Goal: Task Accomplishment & Management: Manage account settings

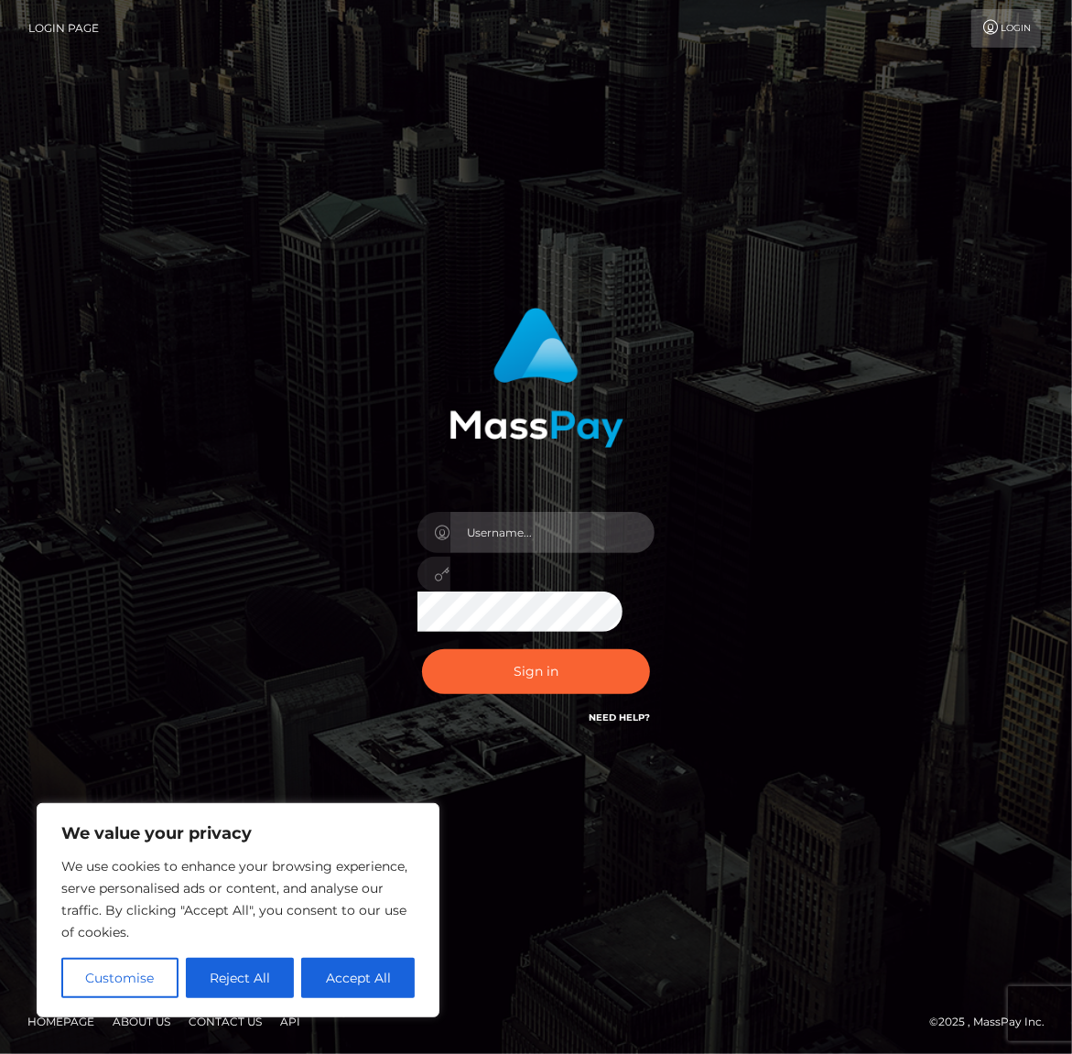
type input "alexism"
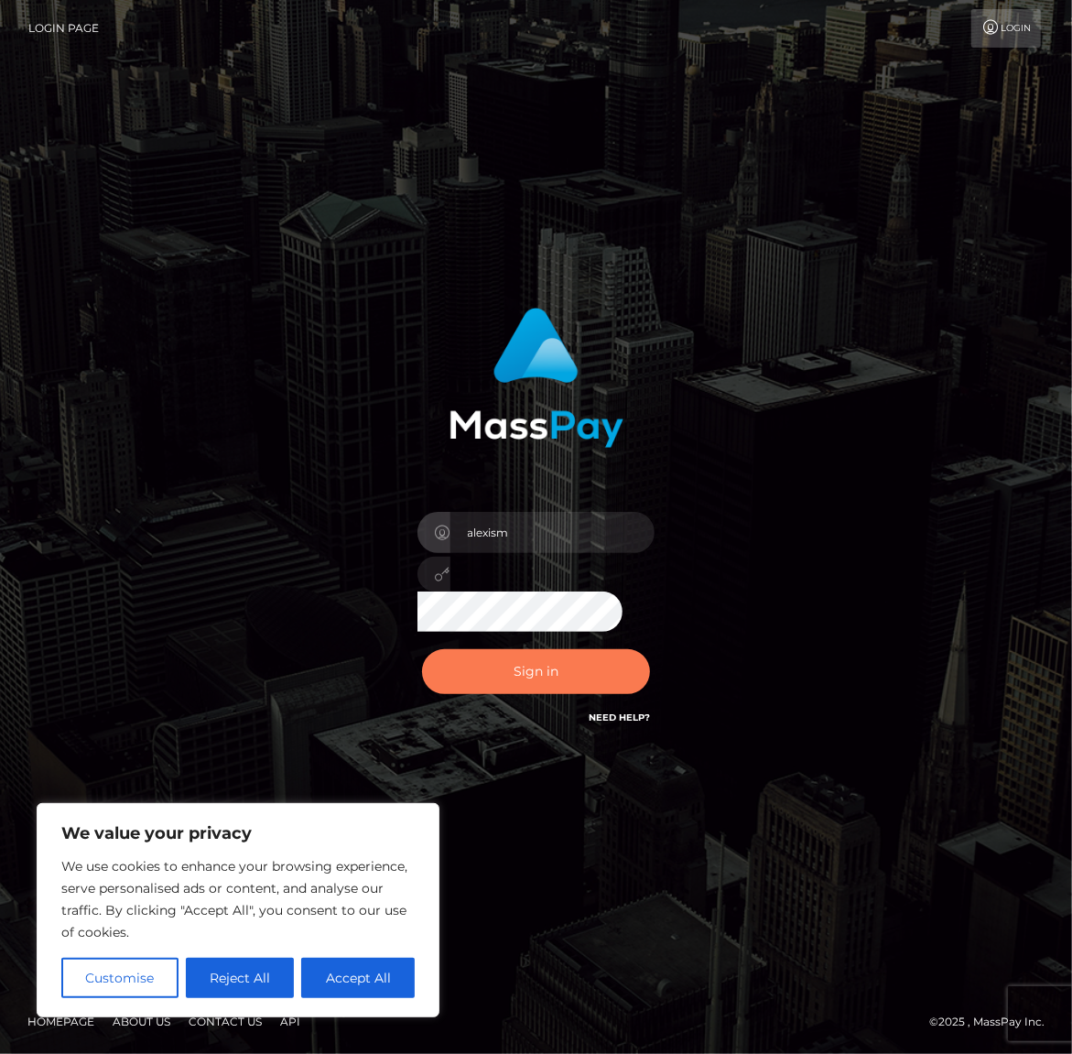
click at [519, 677] on button "Sign in" at bounding box center [536, 671] width 229 height 45
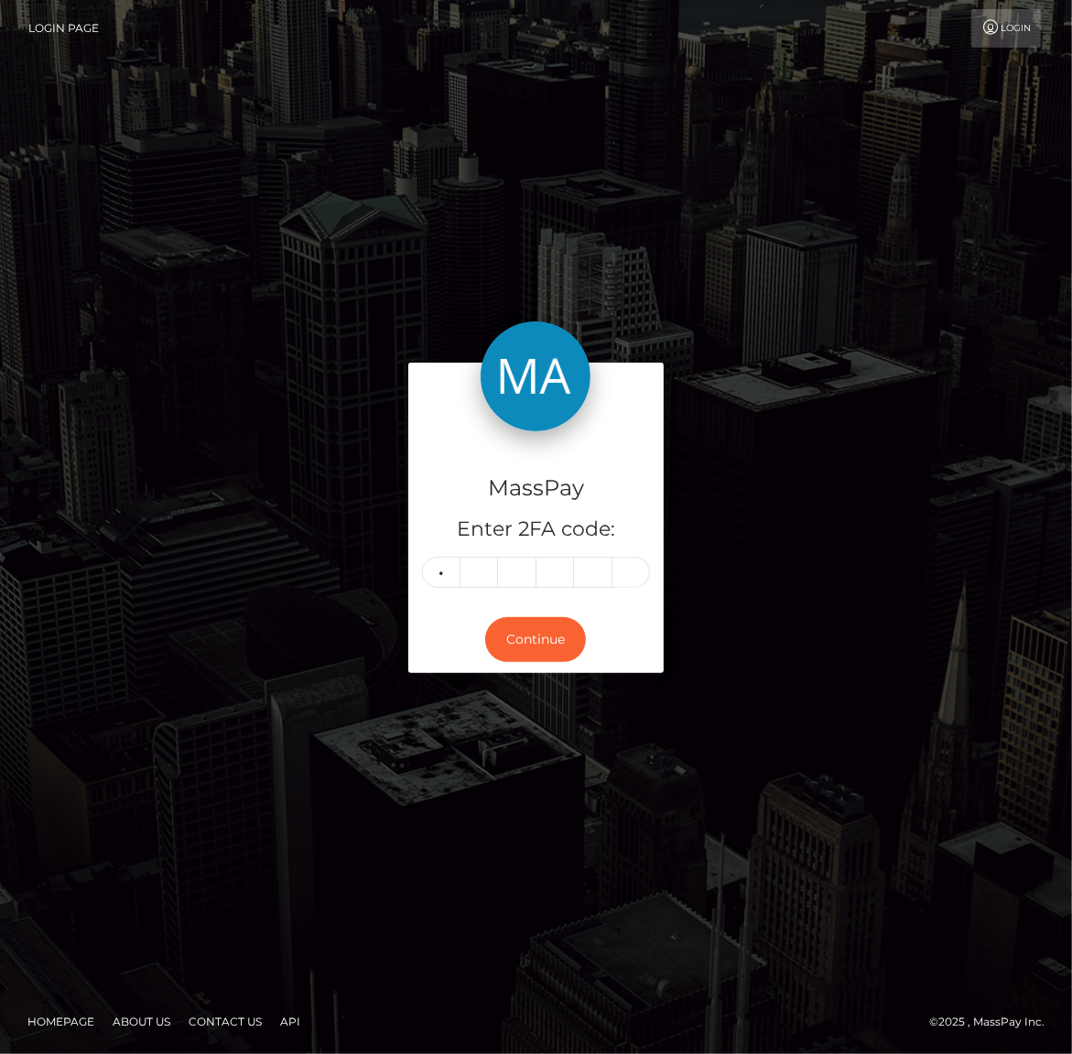
type input "6"
type input "3"
type input "8"
type input "1"
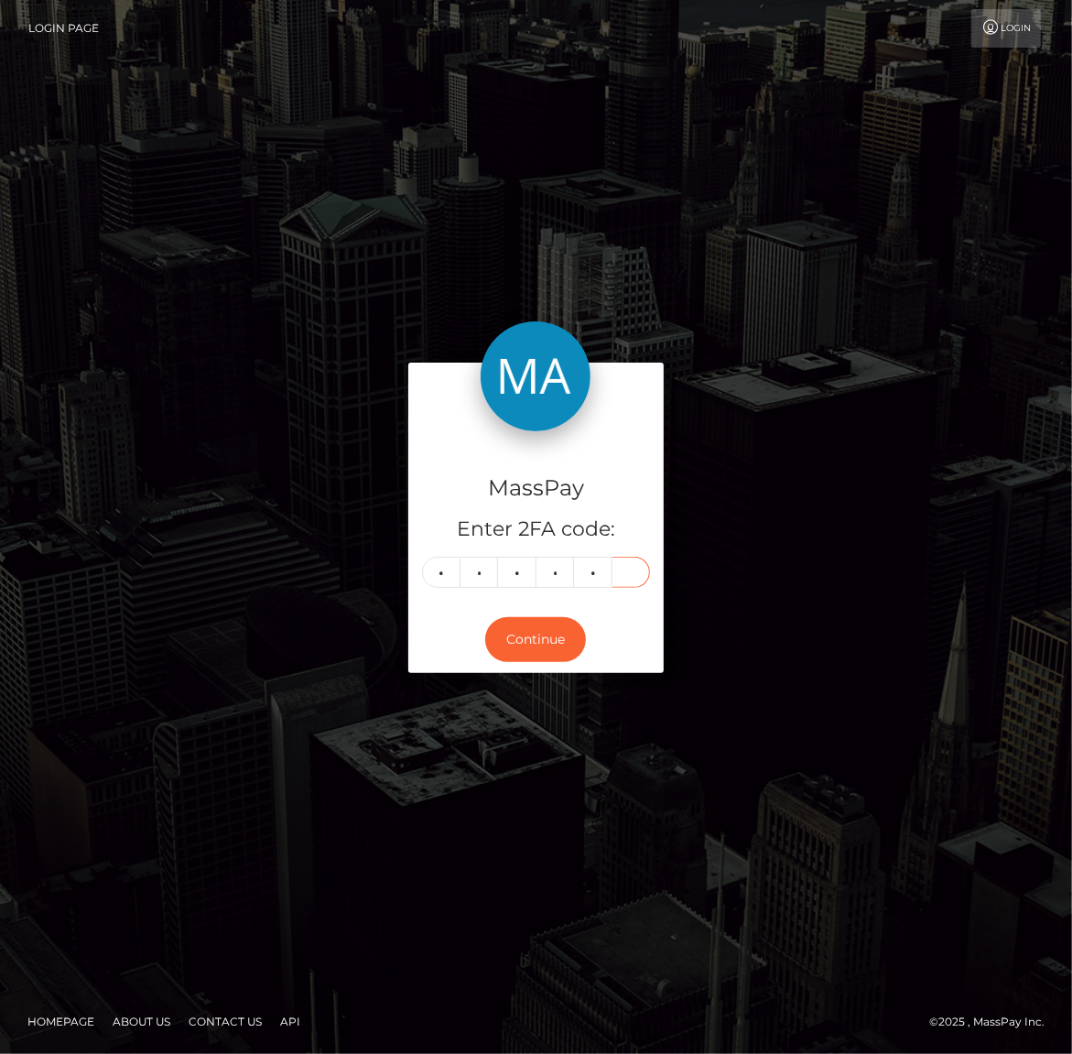
type input "0"
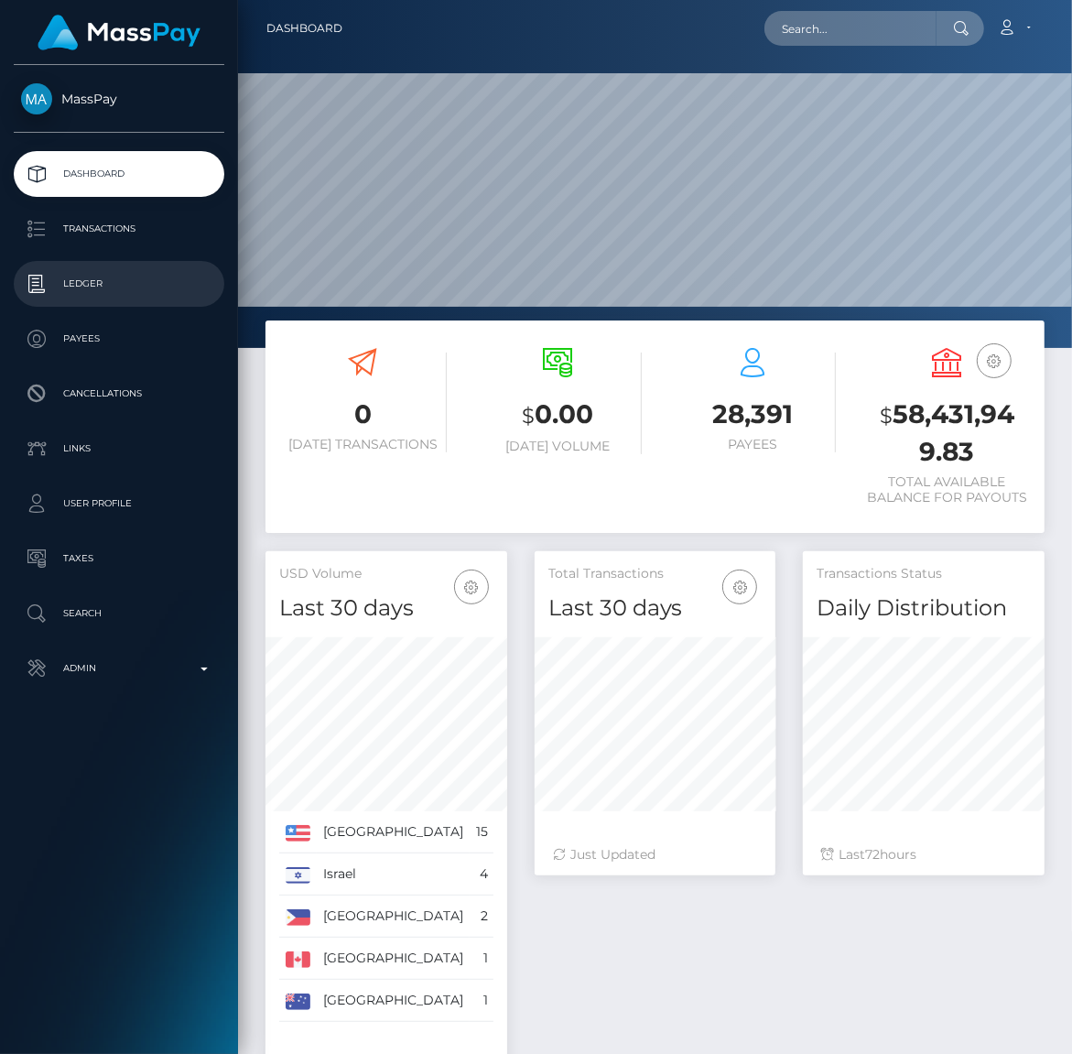
scroll to position [323, 241]
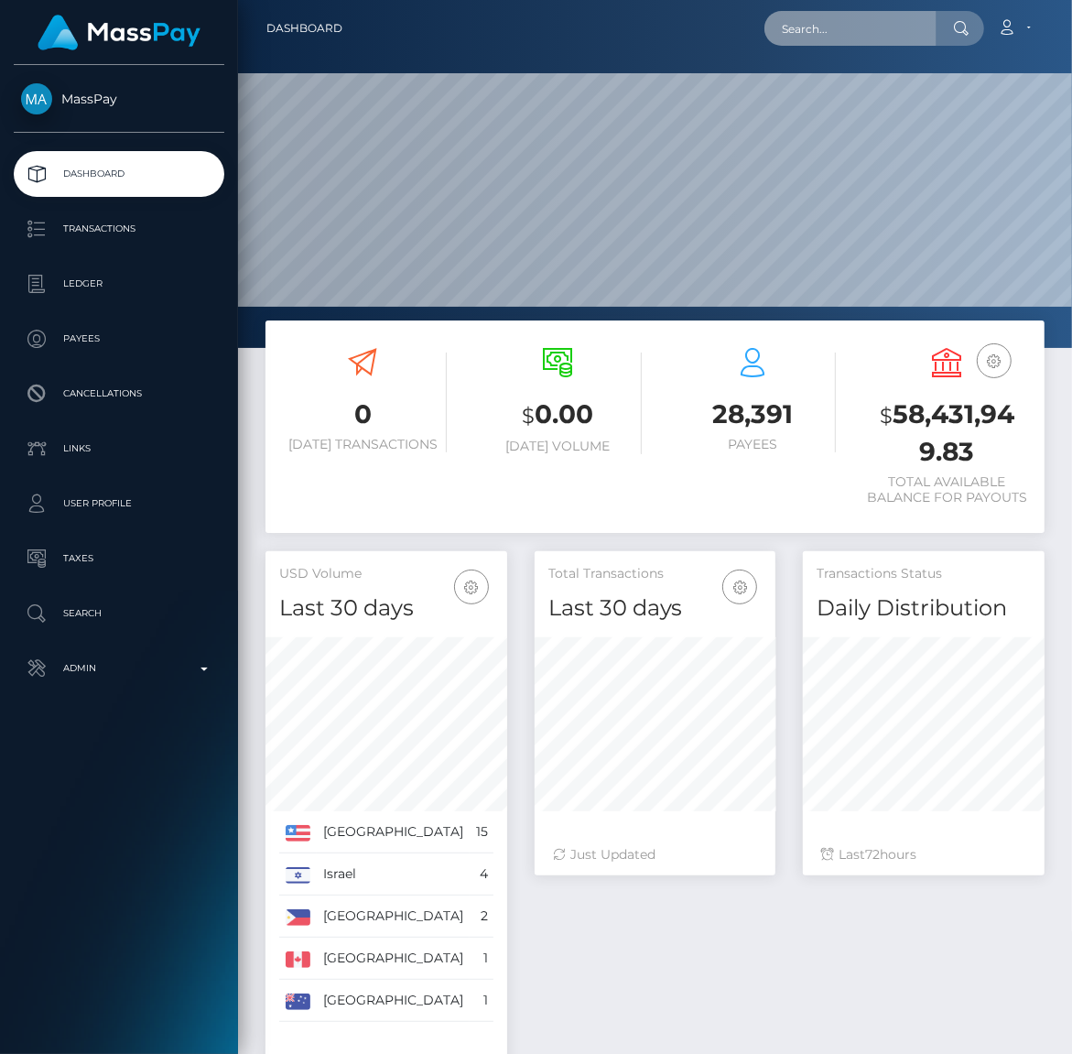
click at [835, 27] on input "text" at bounding box center [851, 28] width 172 height 35
paste input "asgerkold@hotmail.com"
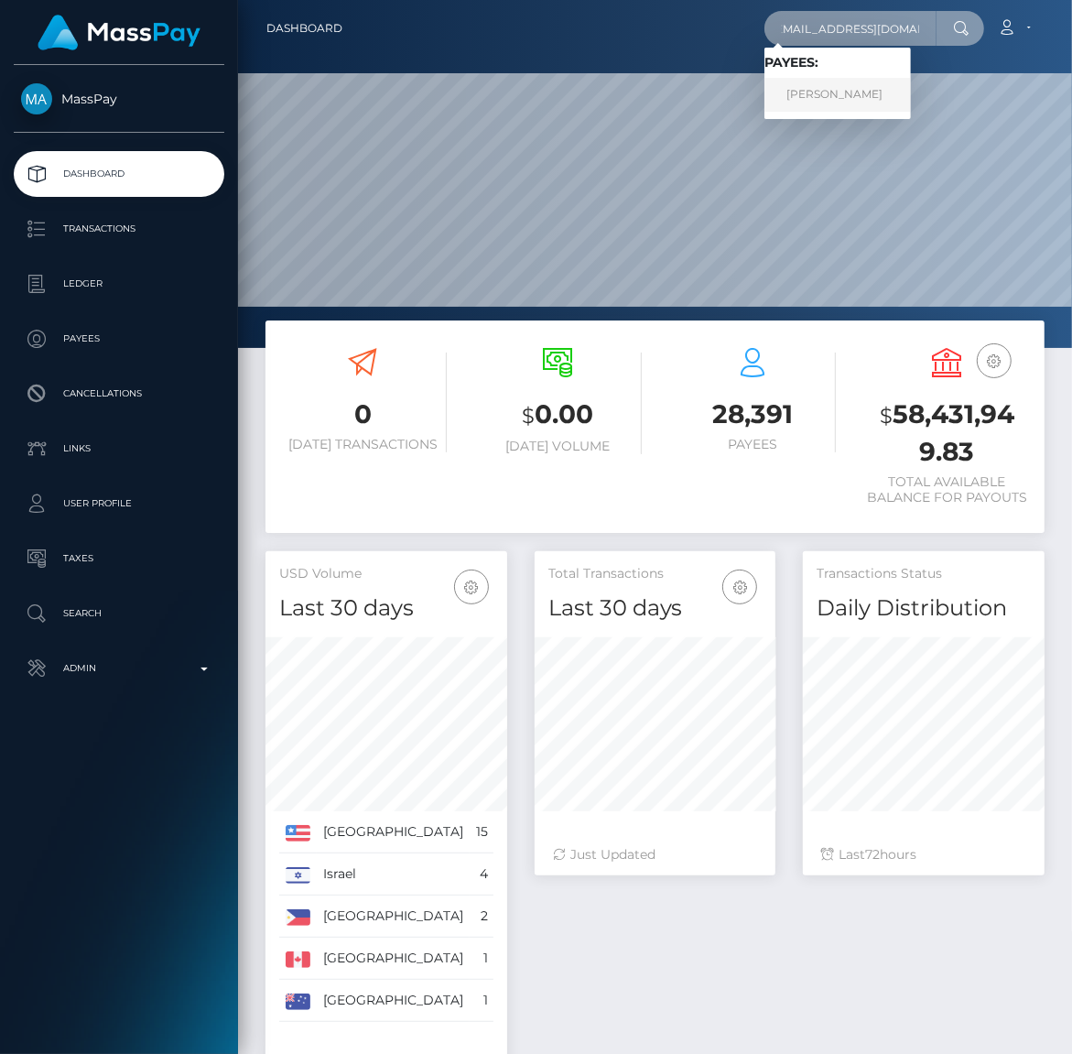
type input "asgerkold@hotmail.com"
click at [832, 95] on link "Asger Kold" at bounding box center [838, 95] width 147 height 34
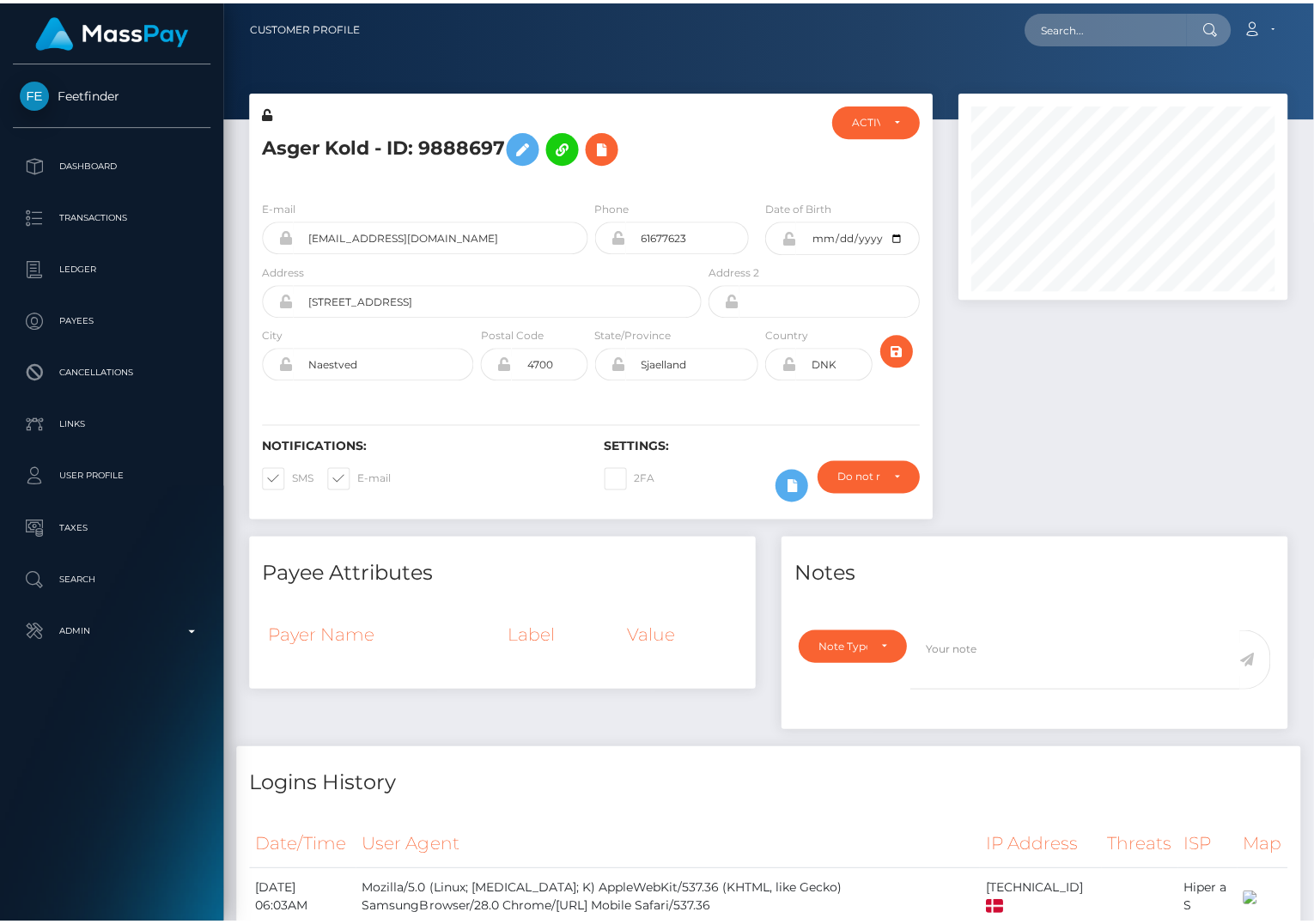
scroll to position [206, 328]
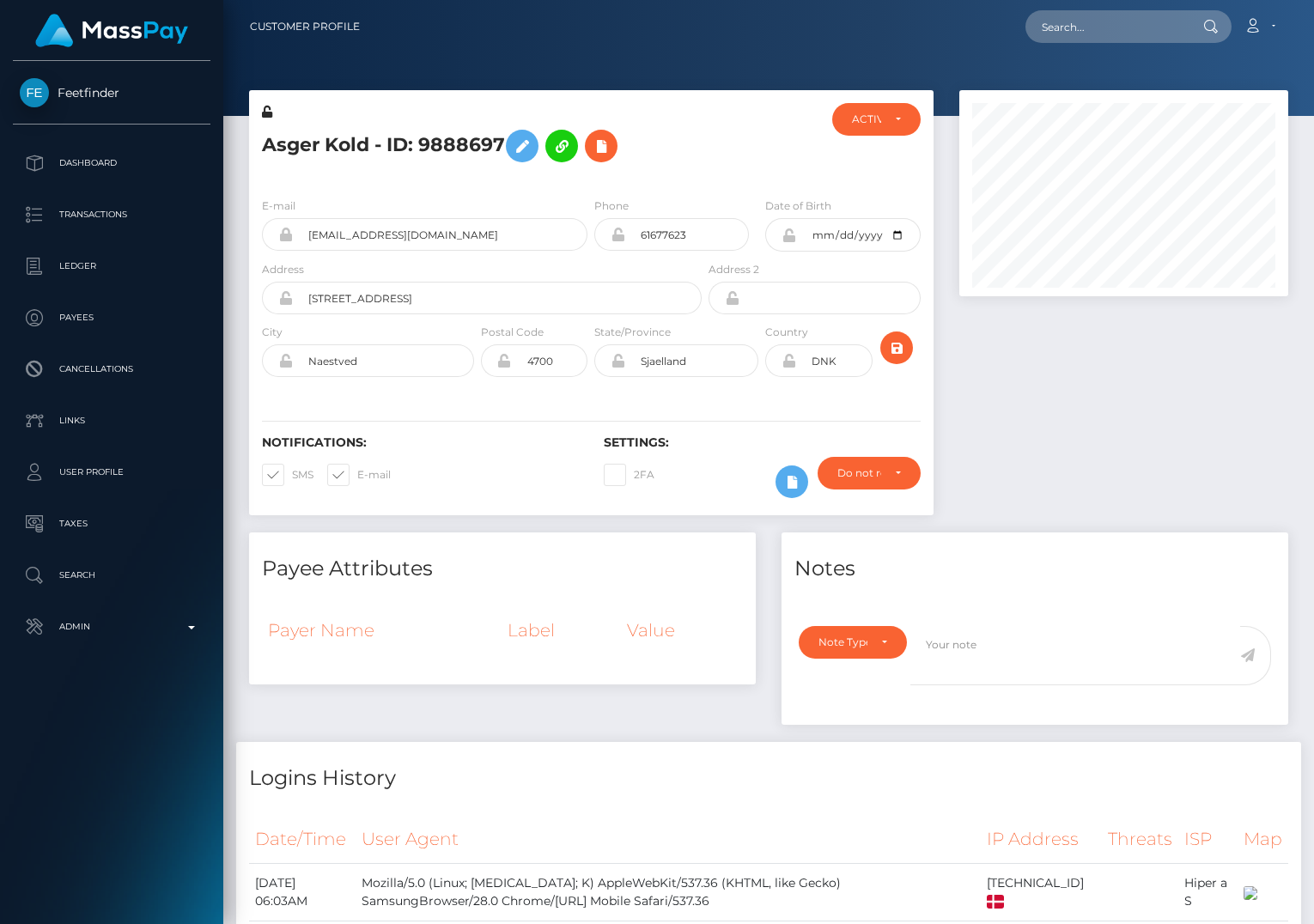
click at [292, 480] on span at bounding box center [292, 475] width 0 height 13
click at [292, 475] on input "SMS" at bounding box center [297, 470] width 11 height 11
checkbox input "false"
click at [357, 481] on span at bounding box center [357, 475] width 0 height 13
click at [357, 475] on input "E-mail" at bounding box center [363, 470] width 11 height 11
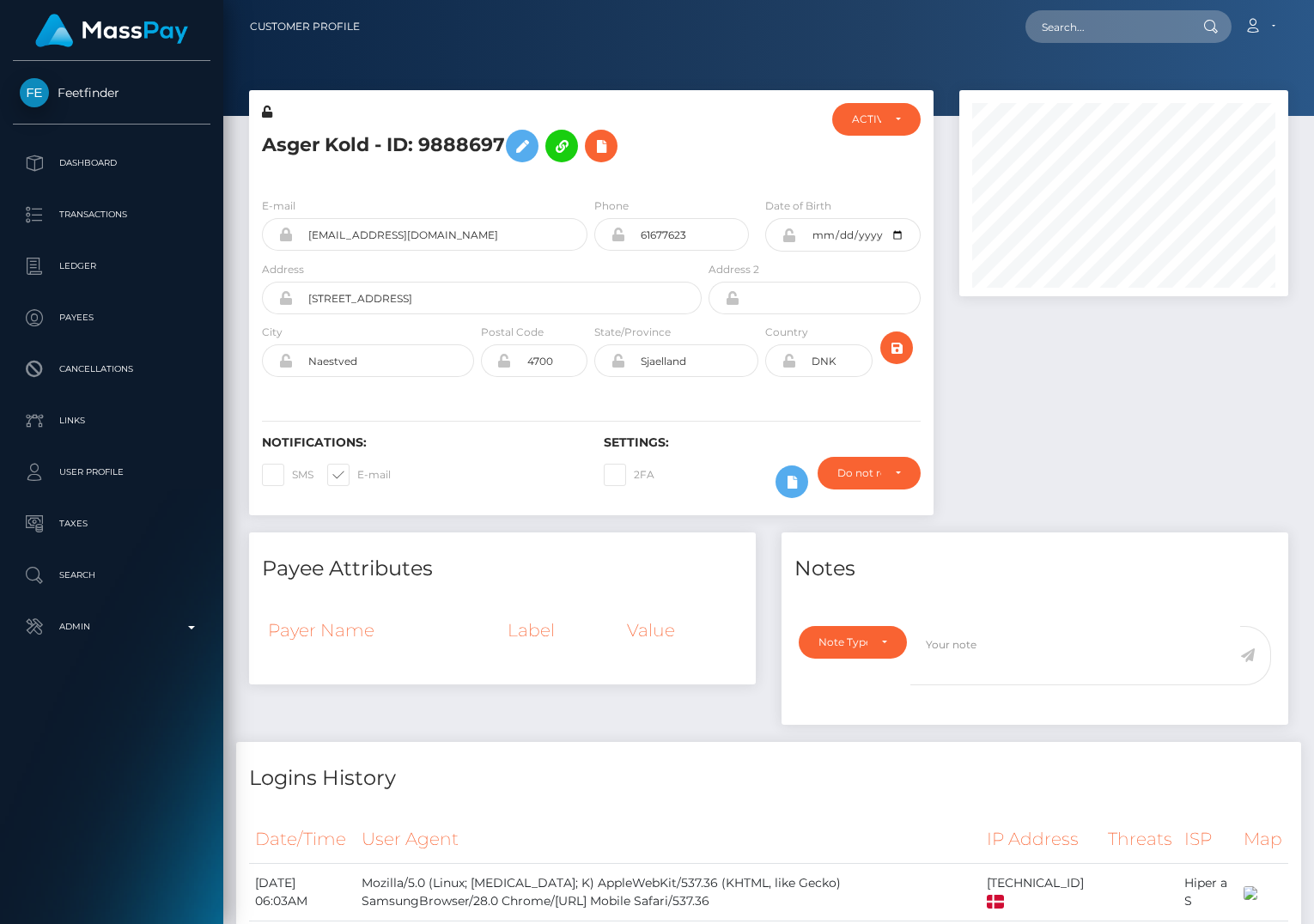
checkbox input "false"
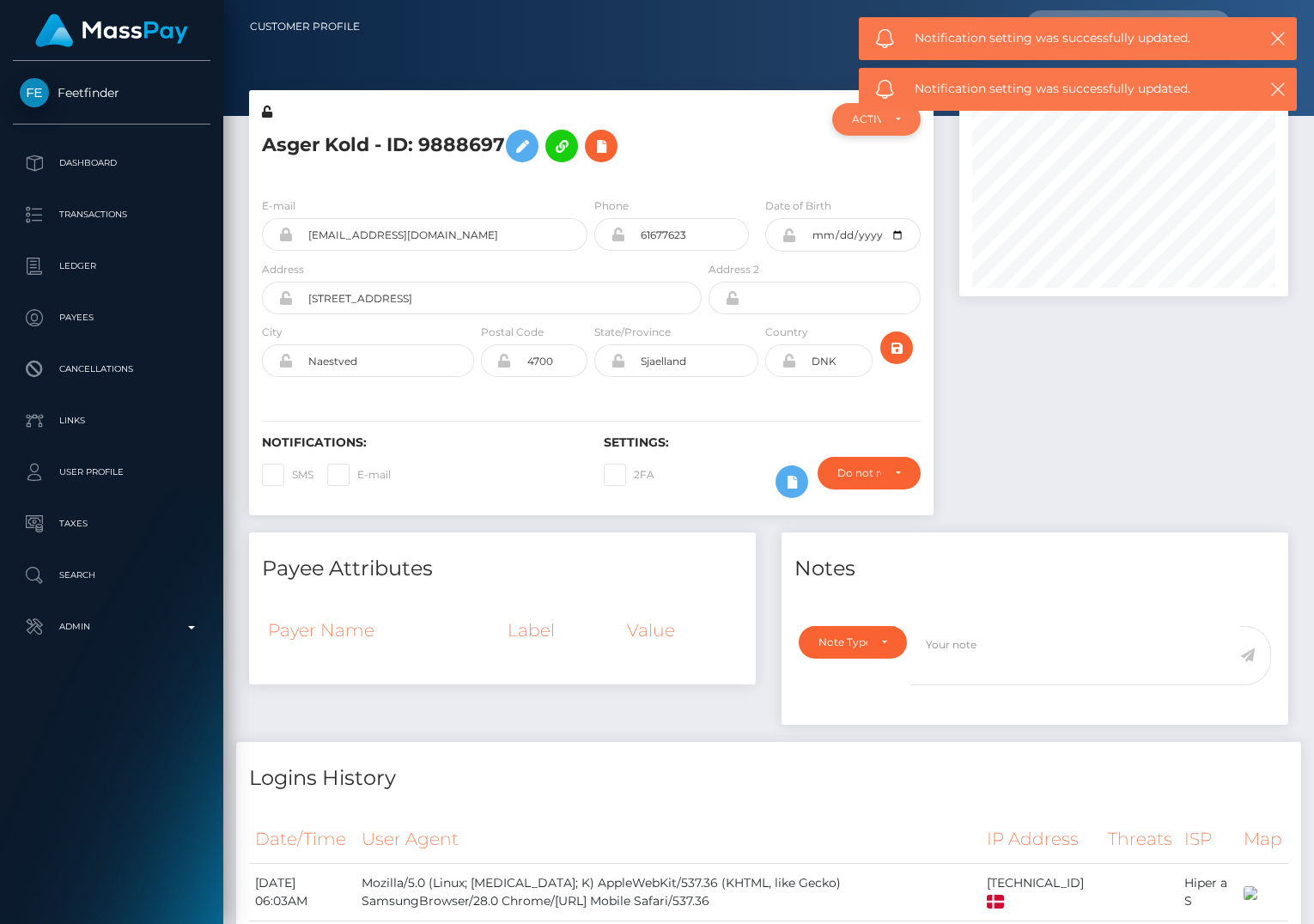
click at [868, 130] on div "ACTIVE" at bounding box center [876, 119] width 88 height 33
click at [862, 235] on span "CLOSED" at bounding box center [874, 237] width 44 height 15
select select "CLOSED"
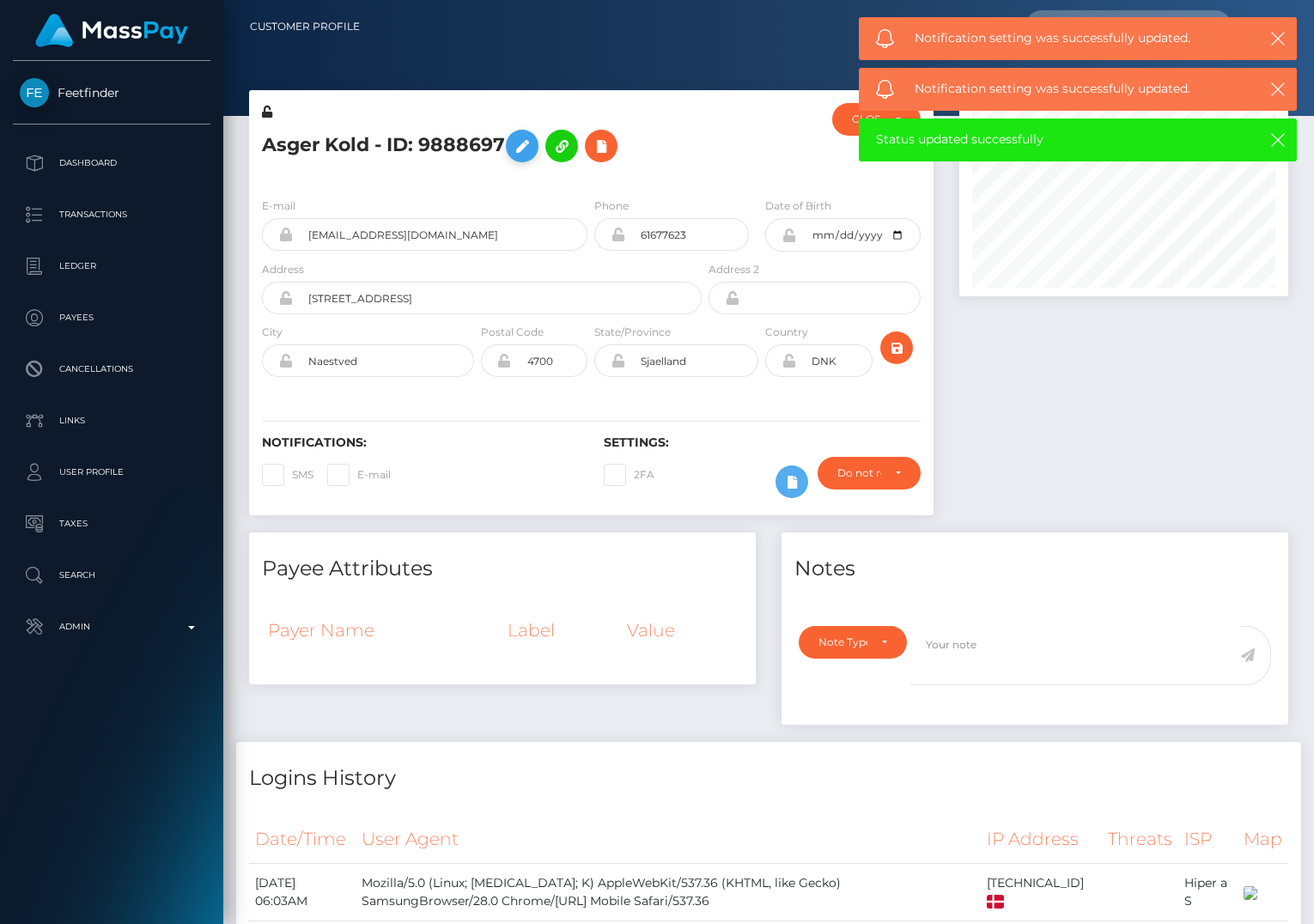
click at [533, 151] on icon at bounding box center [522, 146] width 21 height 22
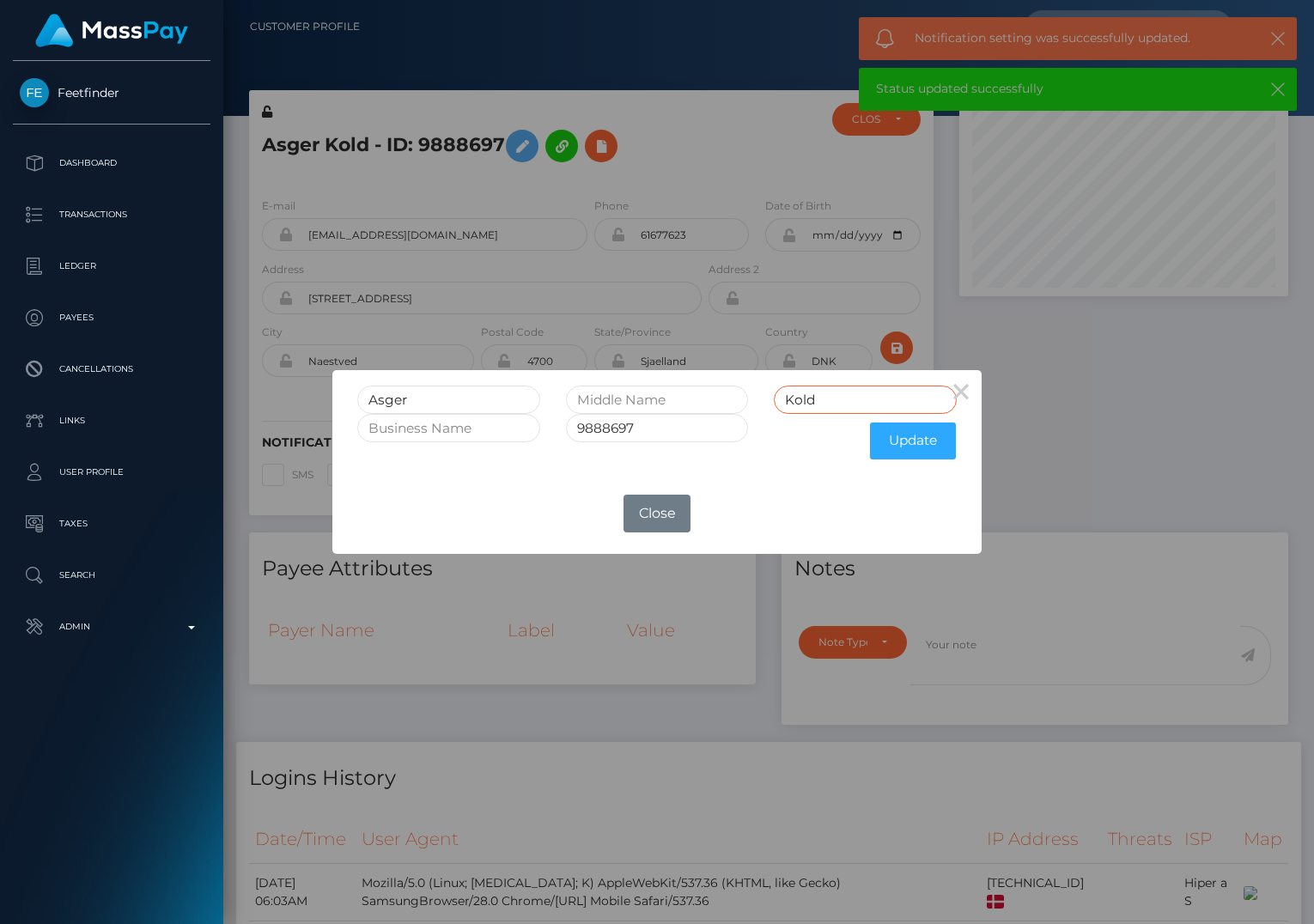
click at [872, 405] on input "Kold" at bounding box center [865, 400] width 183 height 28
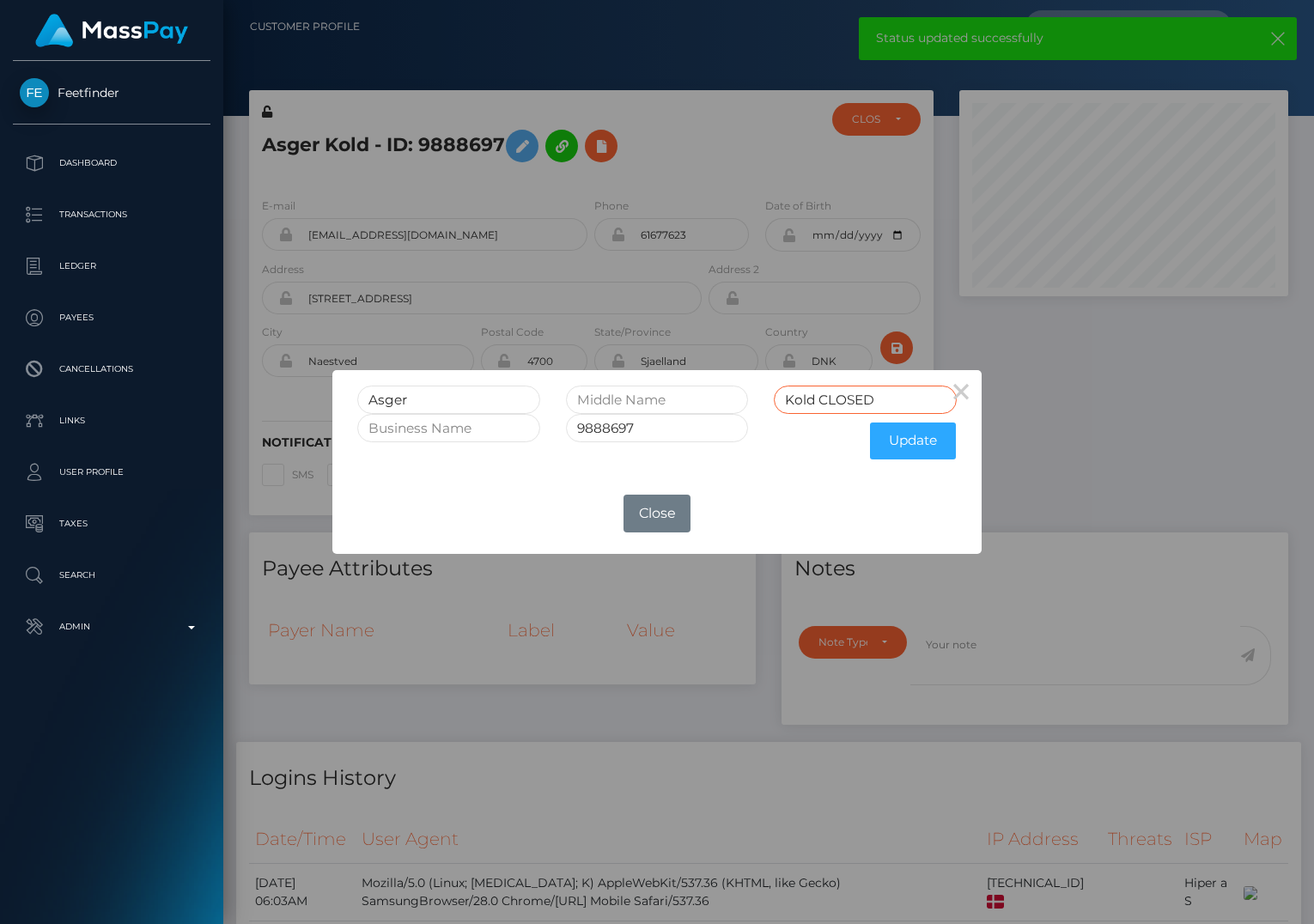
type input "Kold CLOSED"
click at [650, 434] on input "9888697" at bounding box center [657, 428] width 183 height 28
type input "9888697 CLOSED"
click at [893, 451] on button "Update" at bounding box center [914, 441] width 86 height 37
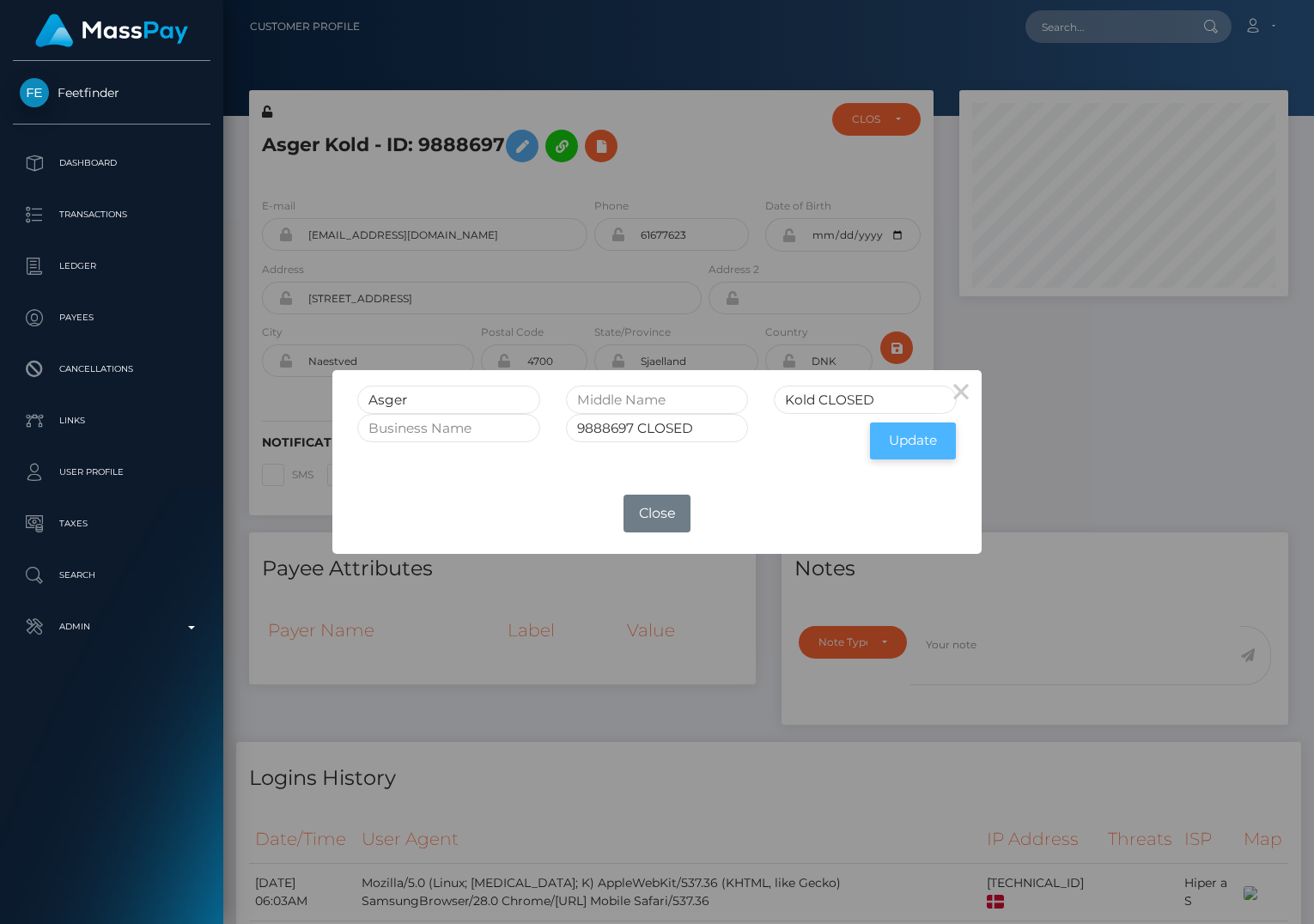
click at [909, 439] on button "Update" at bounding box center [914, 441] width 86 height 37
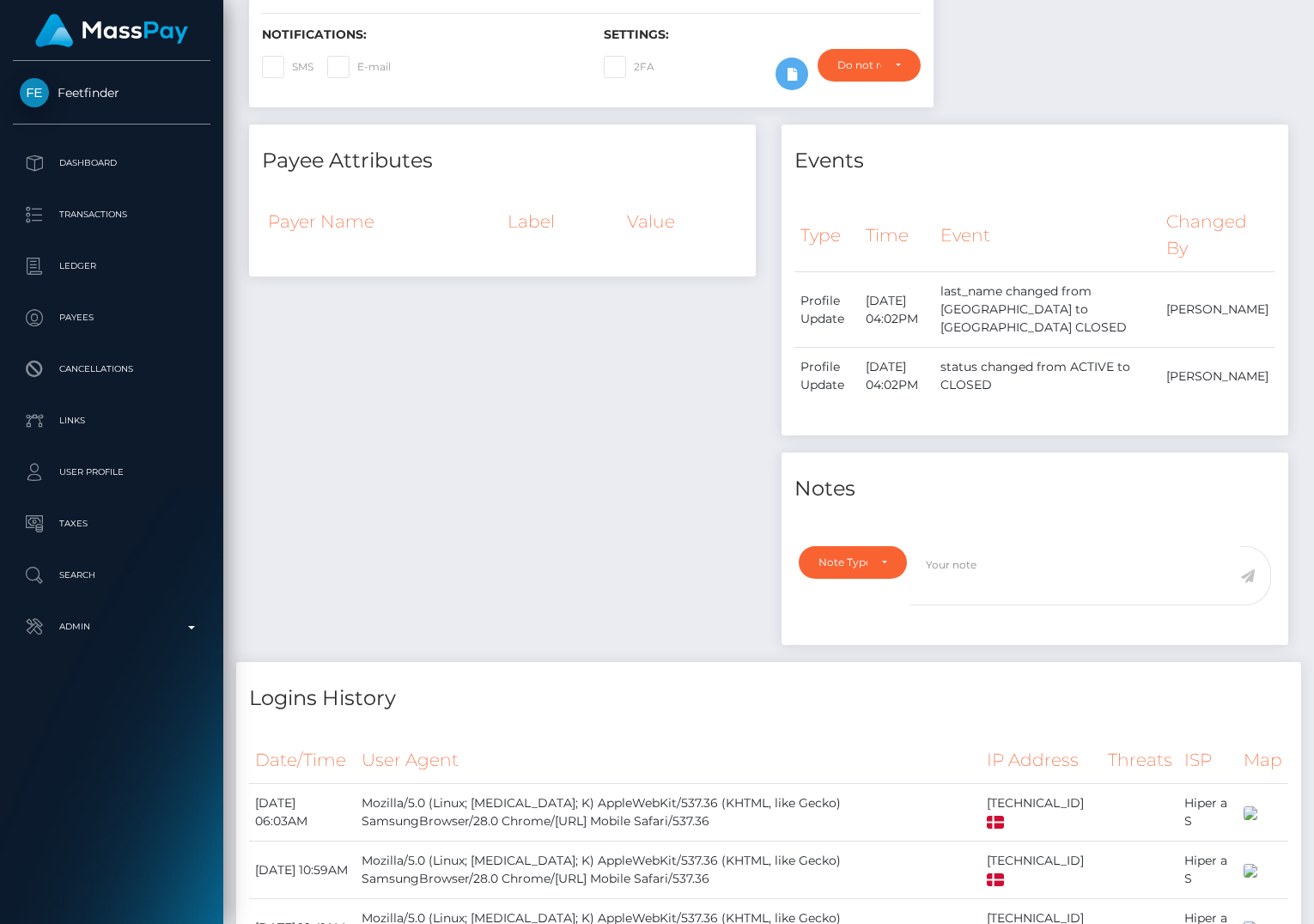
scroll to position [477, 0]
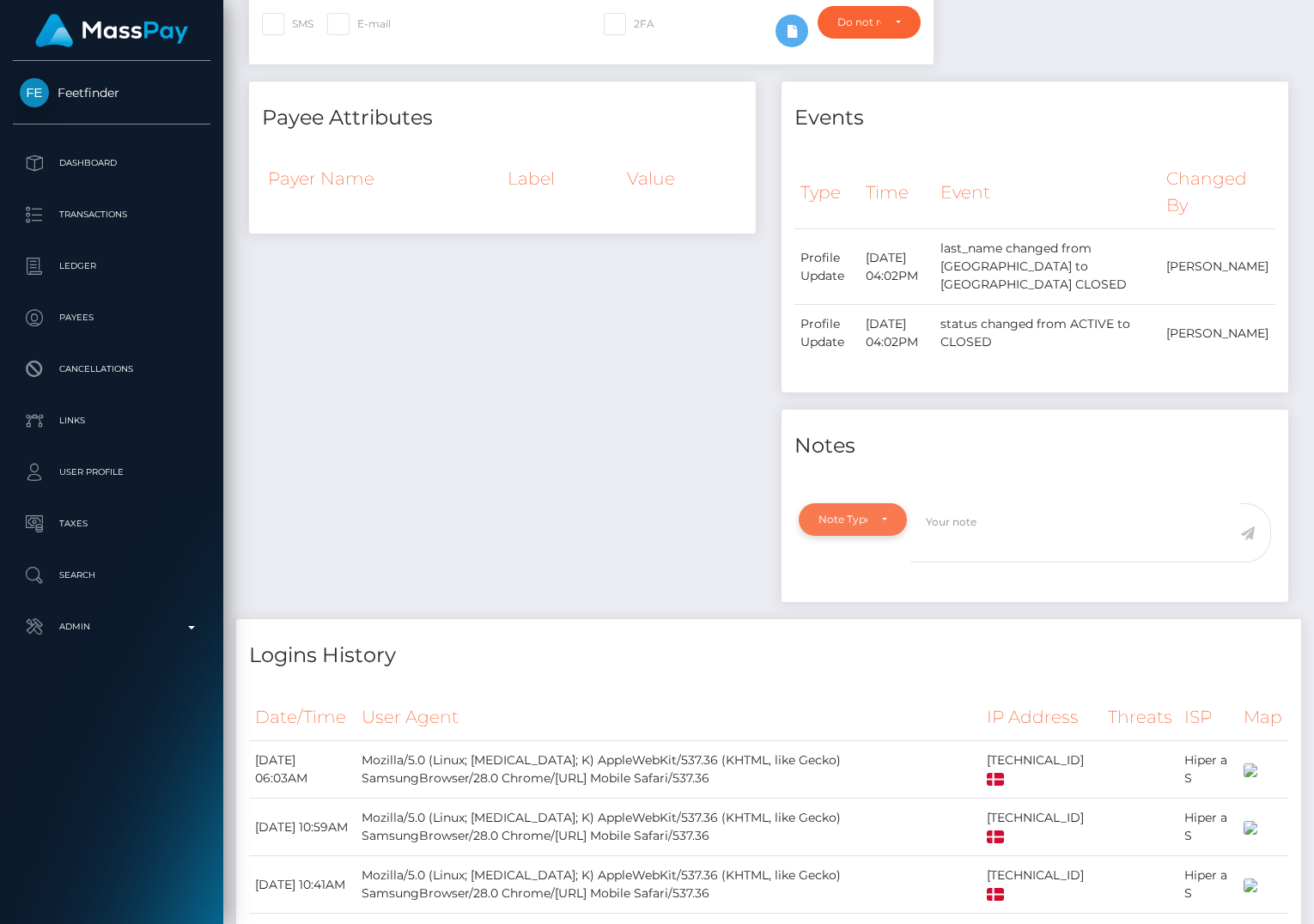
click at [881, 504] on div "Note Type" at bounding box center [853, 520] width 108 height 33
click at [859, 659] on link "General" at bounding box center [866, 674] width 133 height 32
select select "GENERAL"
click at [1004, 527] on textarea at bounding box center [1076, 533] width 330 height 59
type textarea "a"
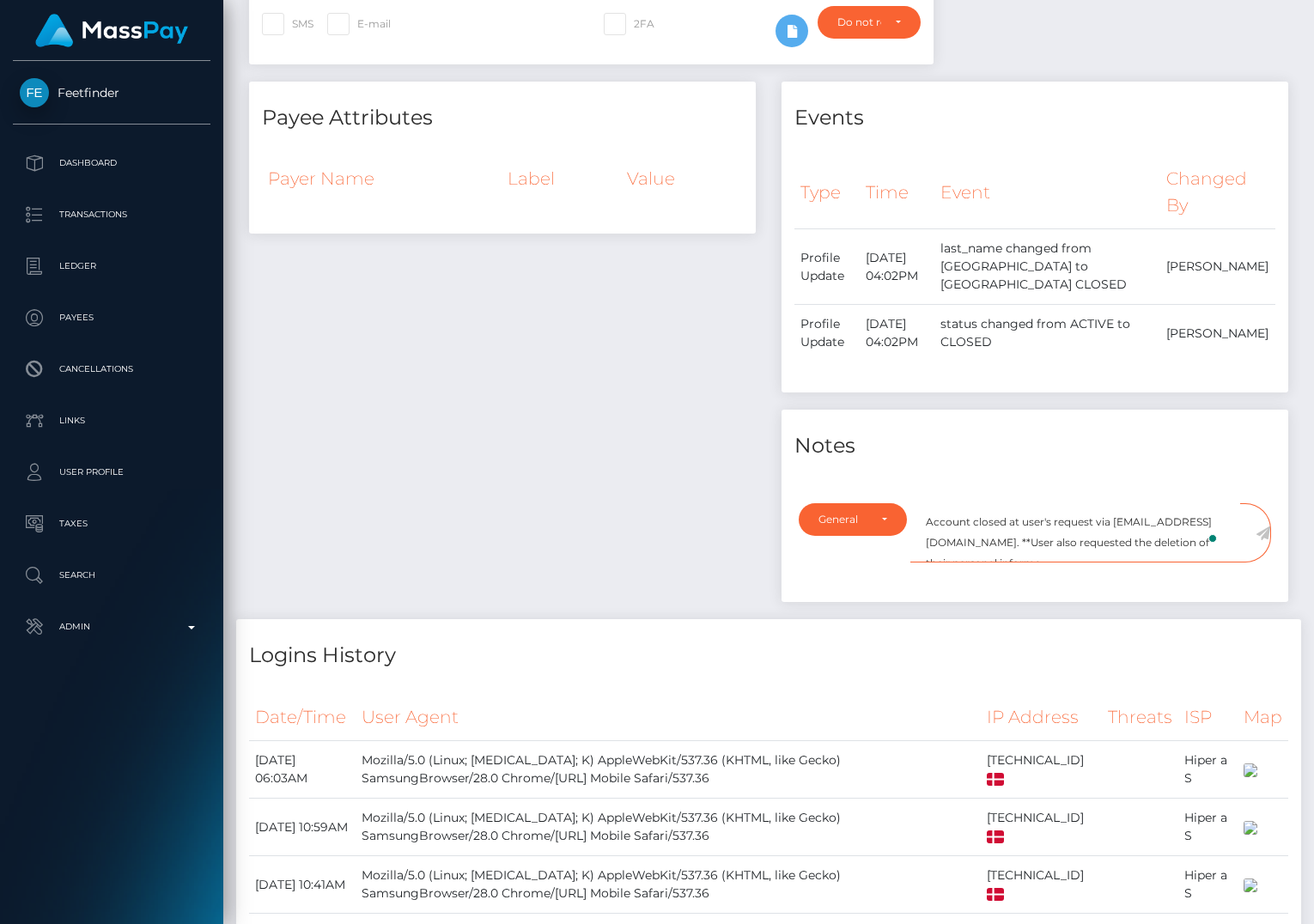
scroll to position [8, 0]
type textarea "Account closed at user's request via privacy@masspay.io. **User also requested …"
click at [1262, 526] on icon at bounding box center [1263, 533] width 15 height 14
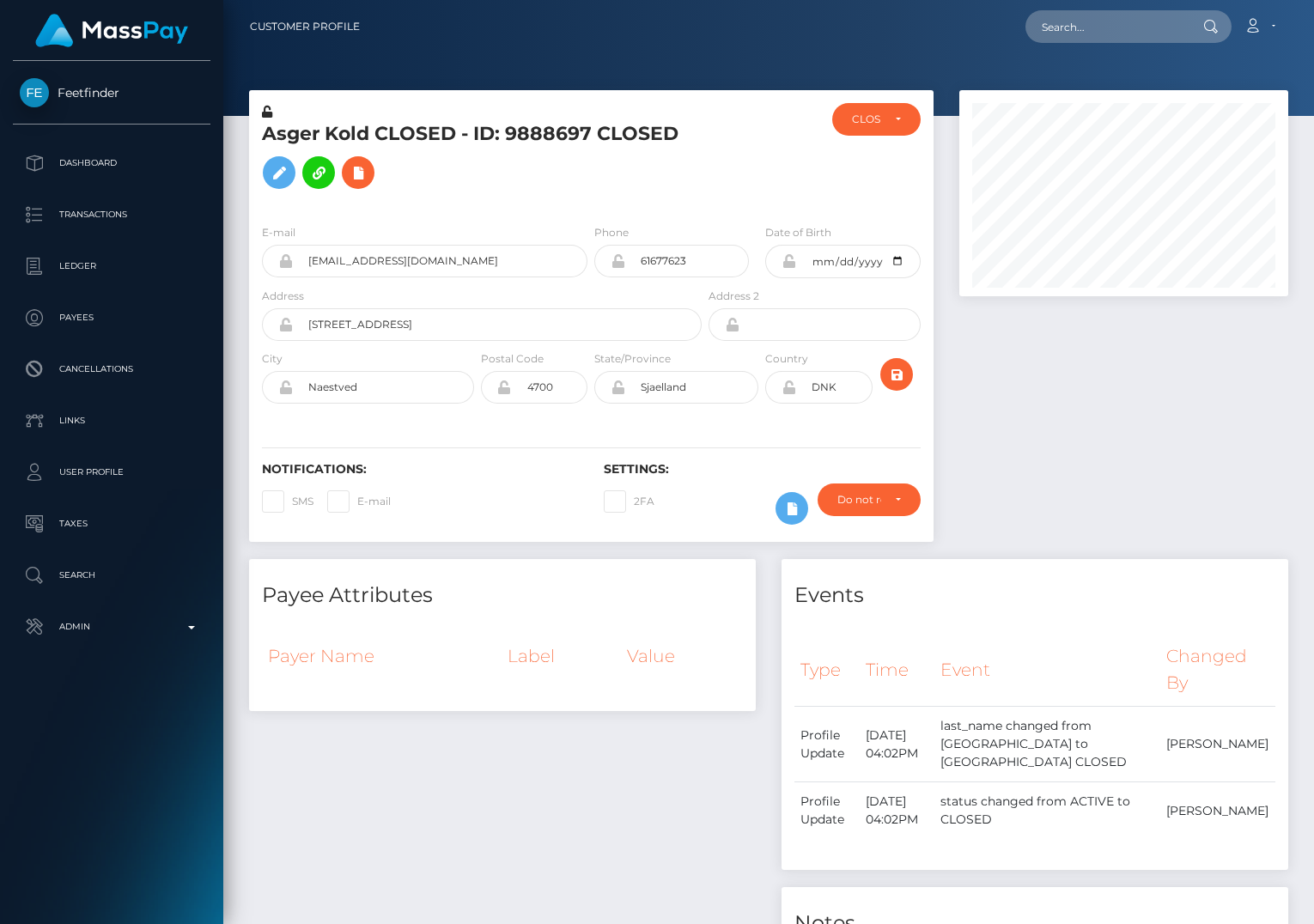
scroll to position [206, 328]
click at [1110, 26] on input "text" at bounding box center [1106, 26] width 161 height 33
paste input "artyourself.officiall@gmail.com"
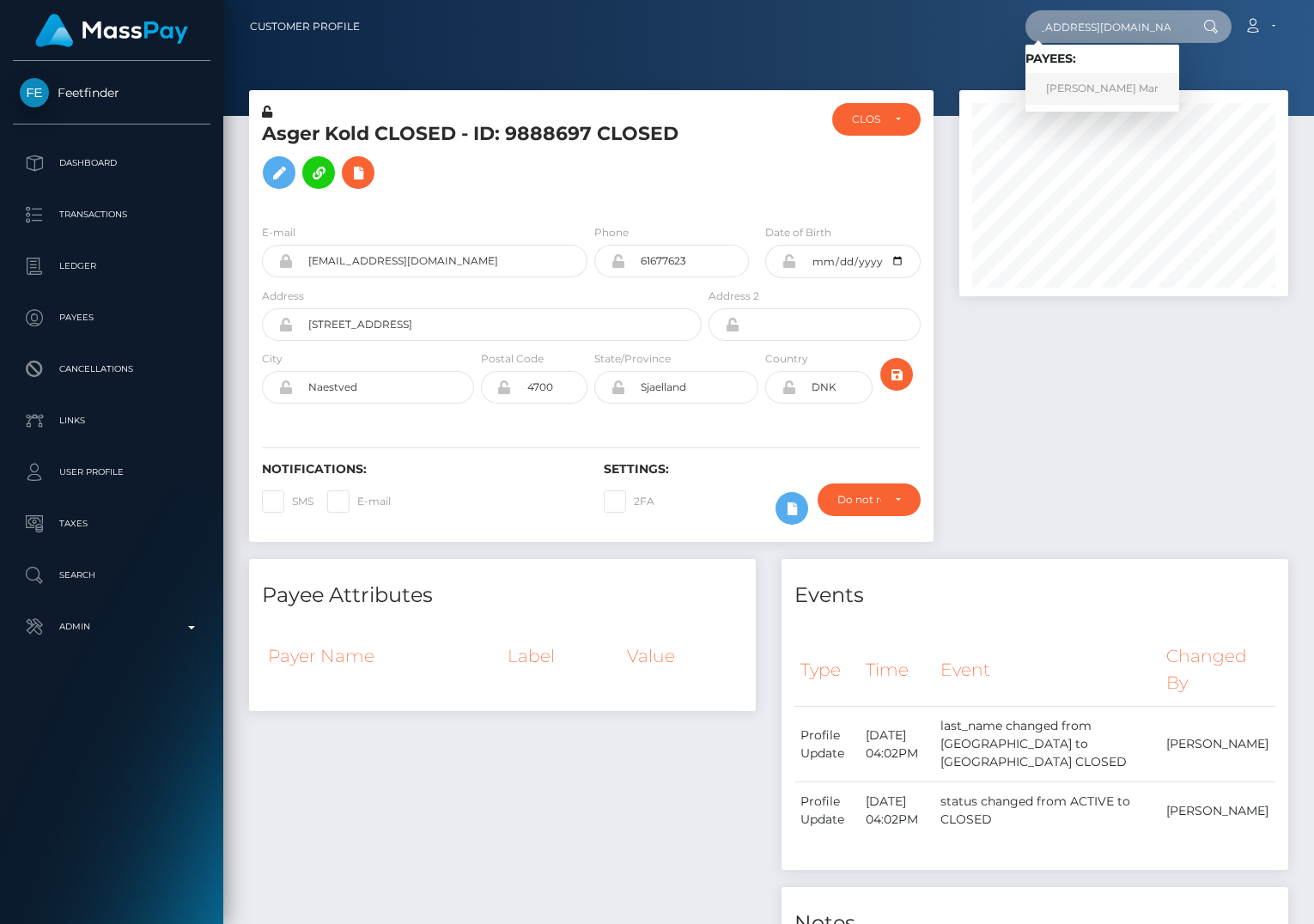
type input "artyourself.officiall@gmail.com"
click at [1113, 83] on link "Lenka Mar" at bounding box center [1102, 89] width 154 height 32
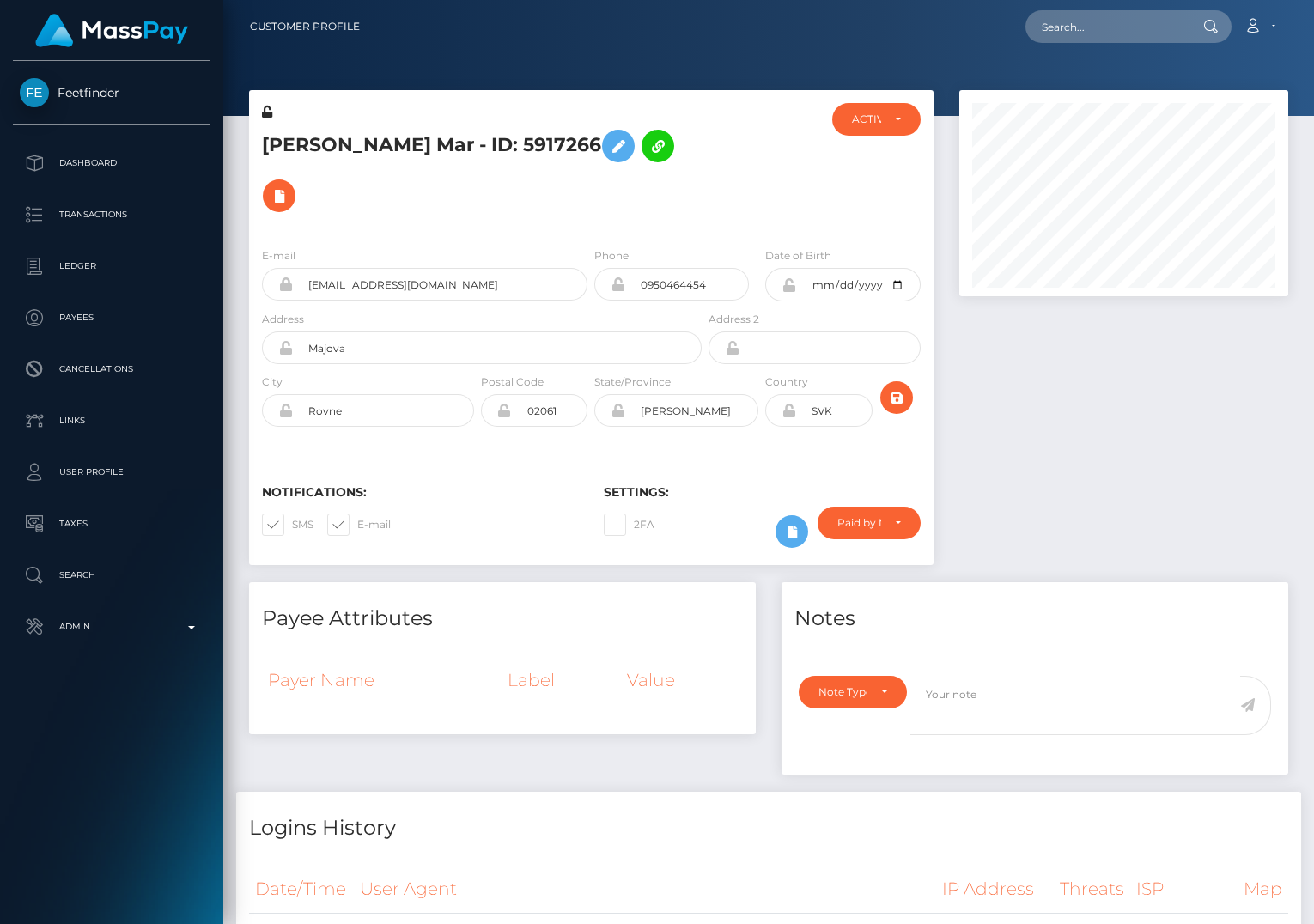
scroll to position [206, 328]
click at [292, 518] on span at bounding box center [292, 524] width 0 height 13
click at [292, 514] on input "SMS" at bounding box center [297, 520] width 11 height 11
checkbox input "false"
click at [357, 518] on span at bounding box center [357, 524] width 0 height 13
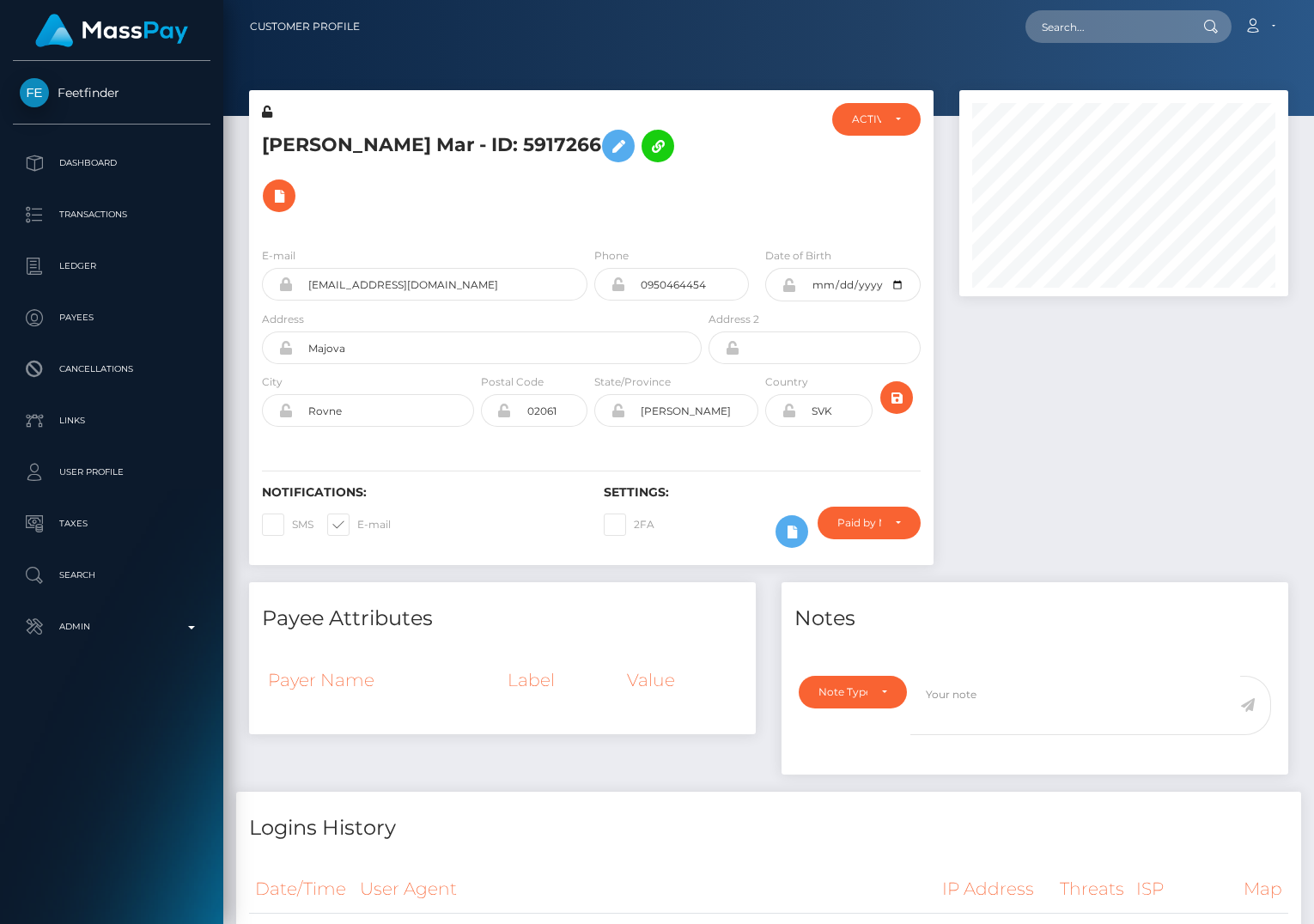
click at [357, 514] on input "E-mail" at bounding box center [363, 520] width 11 height 11
checkbox input "false"
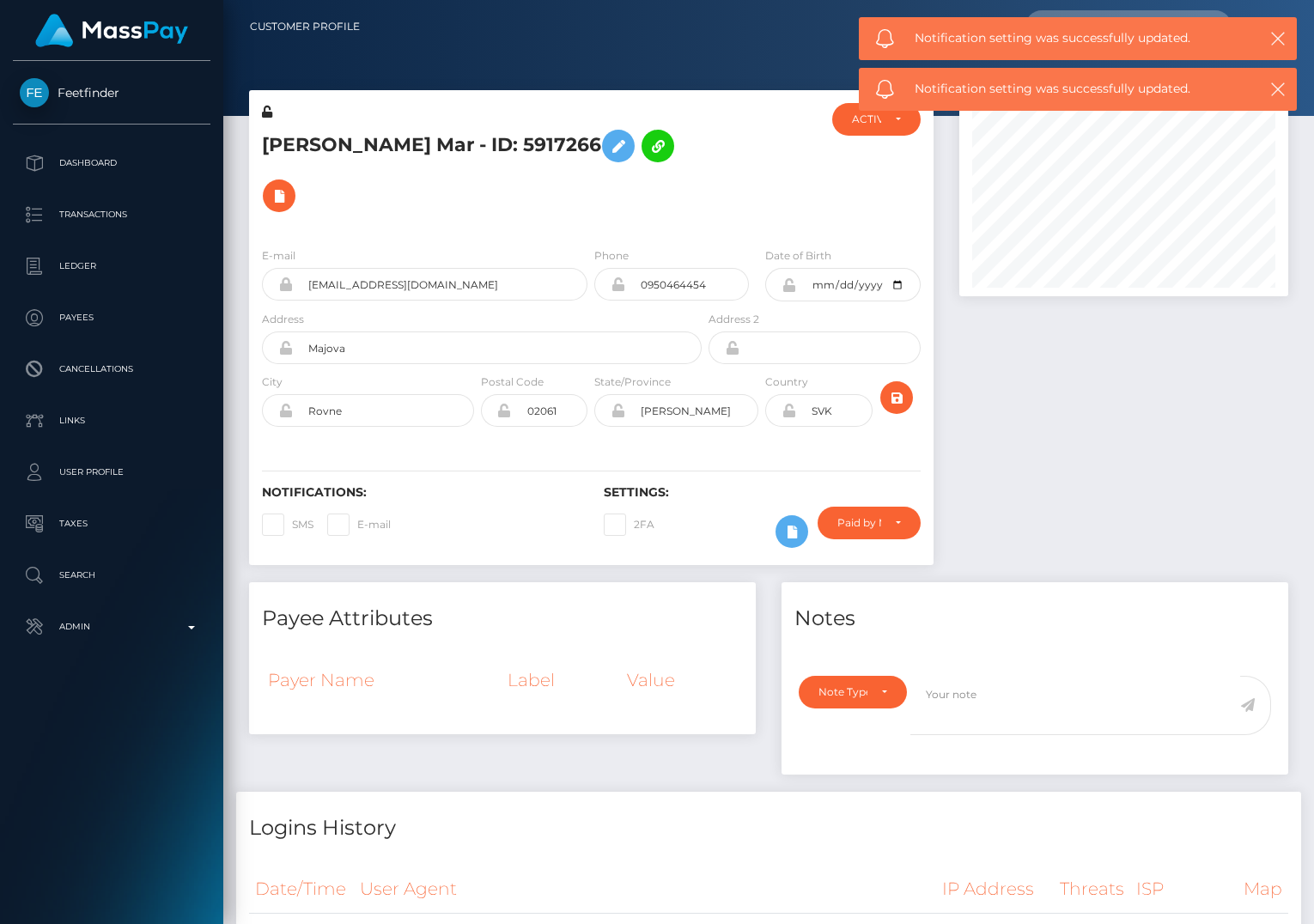
click at [428, 485] on div "Notifications: SMS E-mail" at bounding box center [420, 521] width 341 height 71
click at [608, 149] on icon at bounding box center [618, 146] width 21 height 22
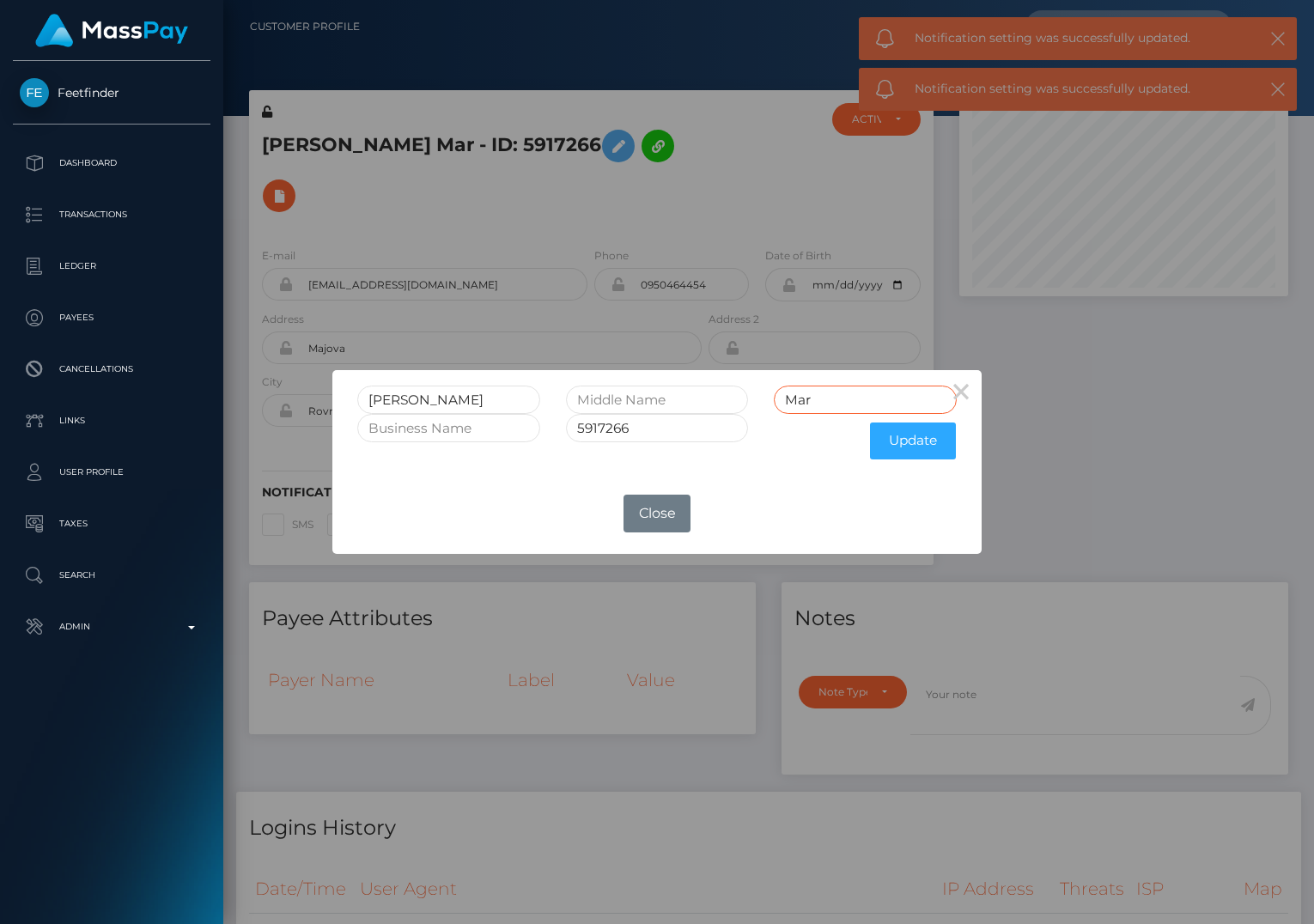
click at [846, 408] on input "Mar" at bounding box center [865, 400] width 183 height 28
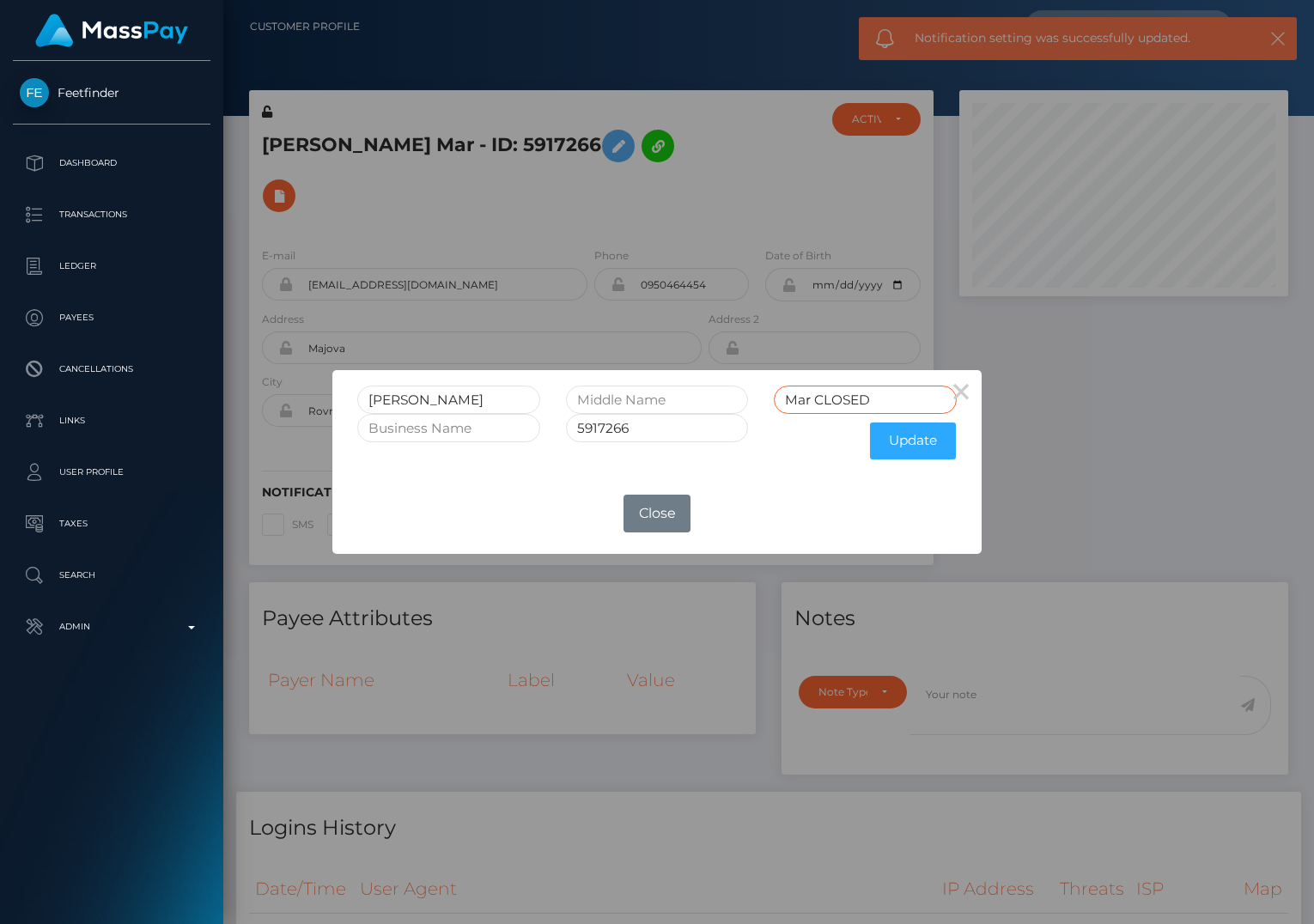
type input "Mar CLOSED"
click at [653, 432] on input "5917266" at bounding box center [657, 428] width 183 height 28
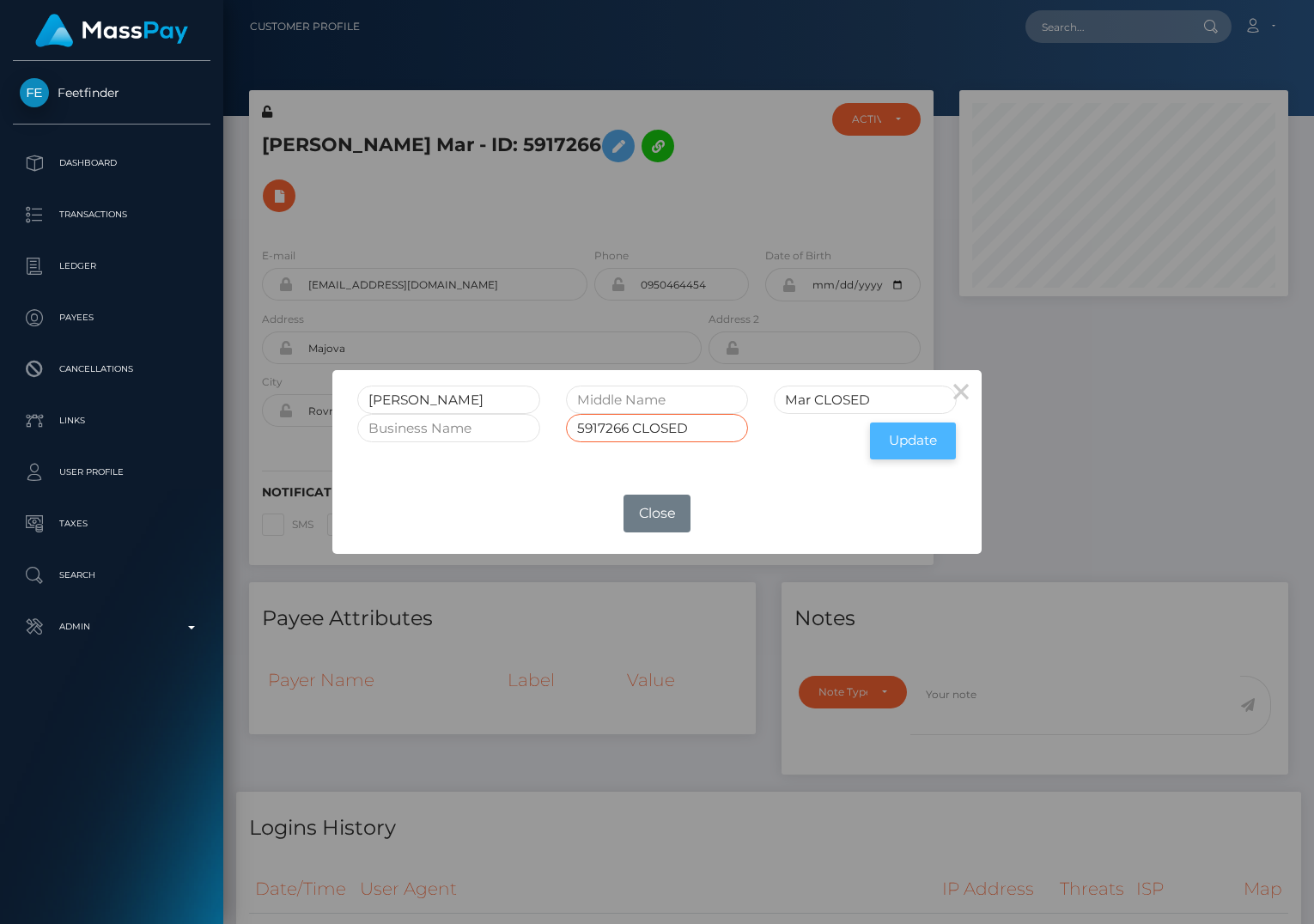
type input "5917266 CLOSED"
click at [925, 441] on button "Update" at bounding box center [914, 441] width 86 height 37
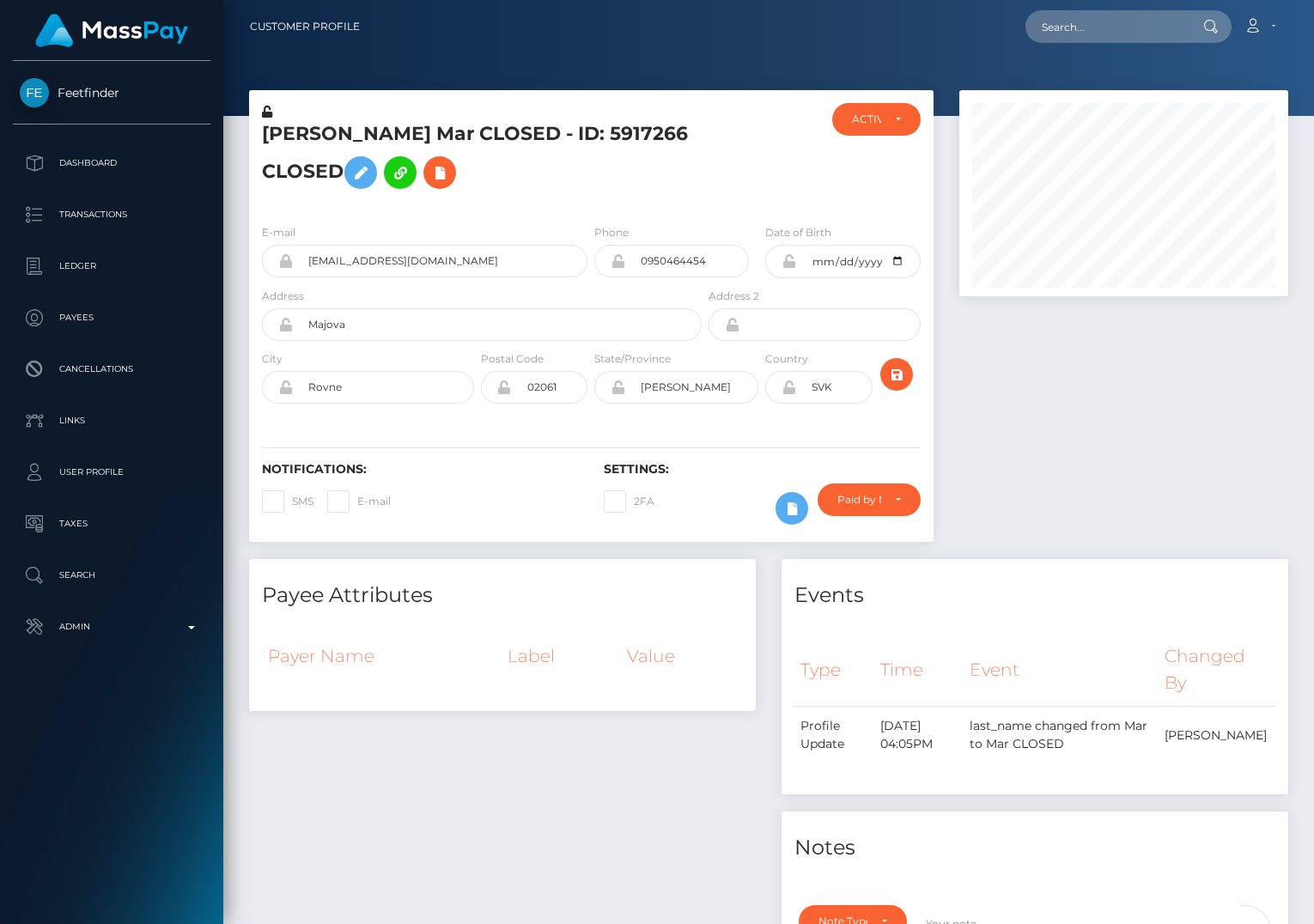
scroll to position [206, 328]
click at [887, 113] on div "ACTIVE" at bounding box center [876, 119] width 49 height 14
click at [862, 244] on span "CLOSED" at bounding box center [874, 237] width 44 height 15
select select "CLOSED"
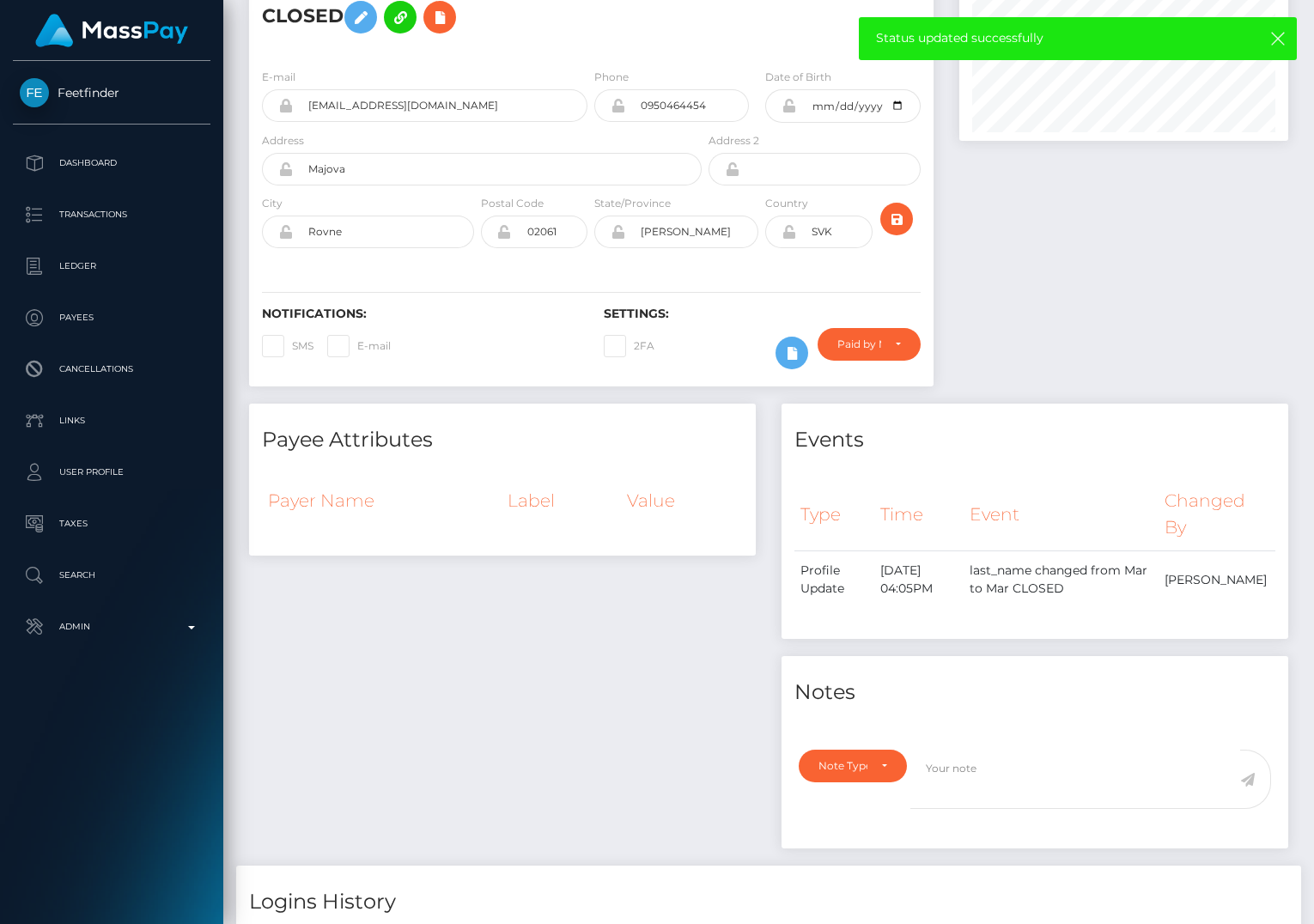
scroll to position [159, 0]
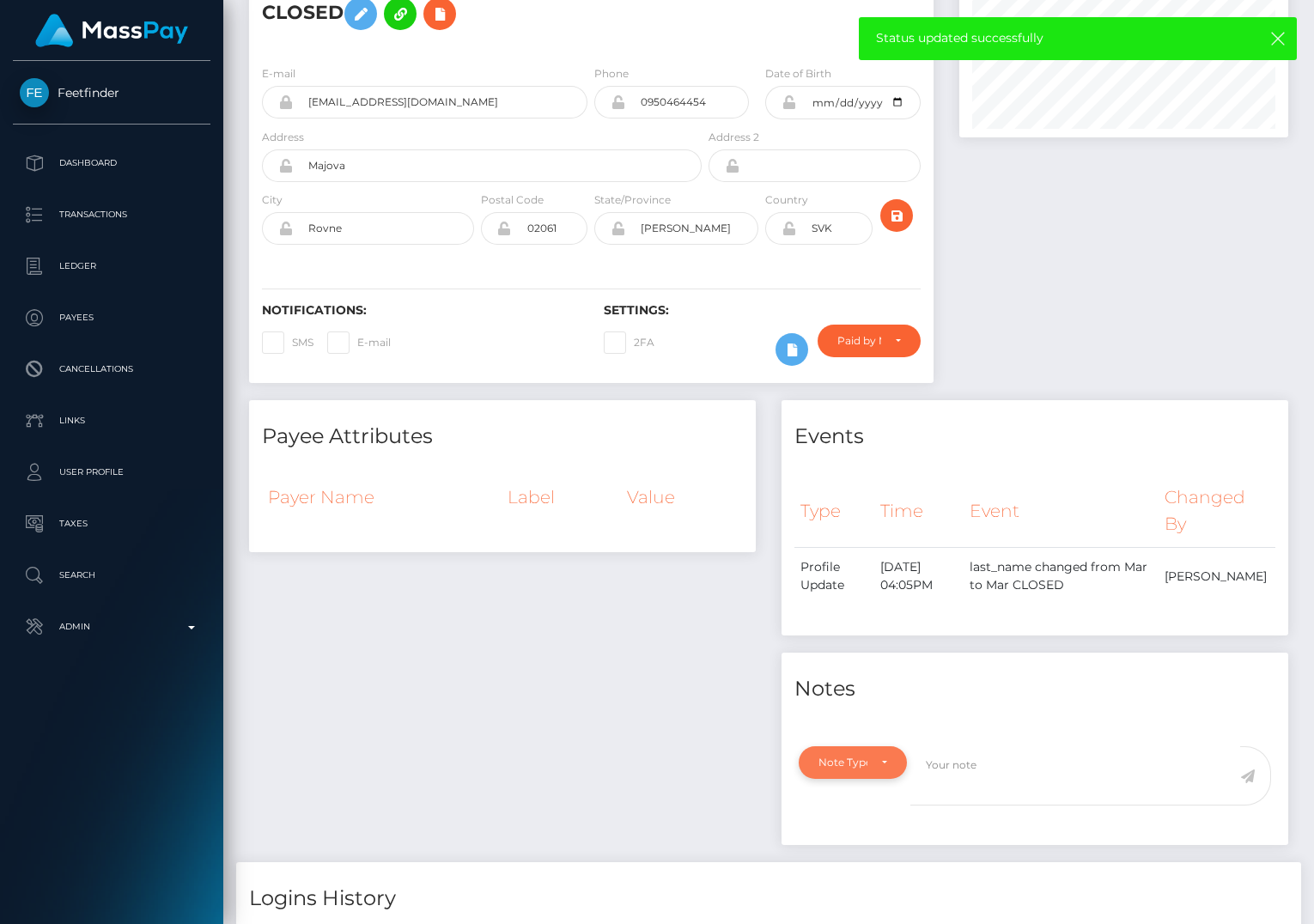
click at [865, 769] on div "Note Type" at bounding box center [843, 763] width 49 height 14
click at [860, 721] on link "General" at bounding box center [866, 723] width 133 height 32
select select "GENERAL"
click at [975, 766] on textarea at bounding box center [1076, 776] width 330 height 59
type textarea "a"
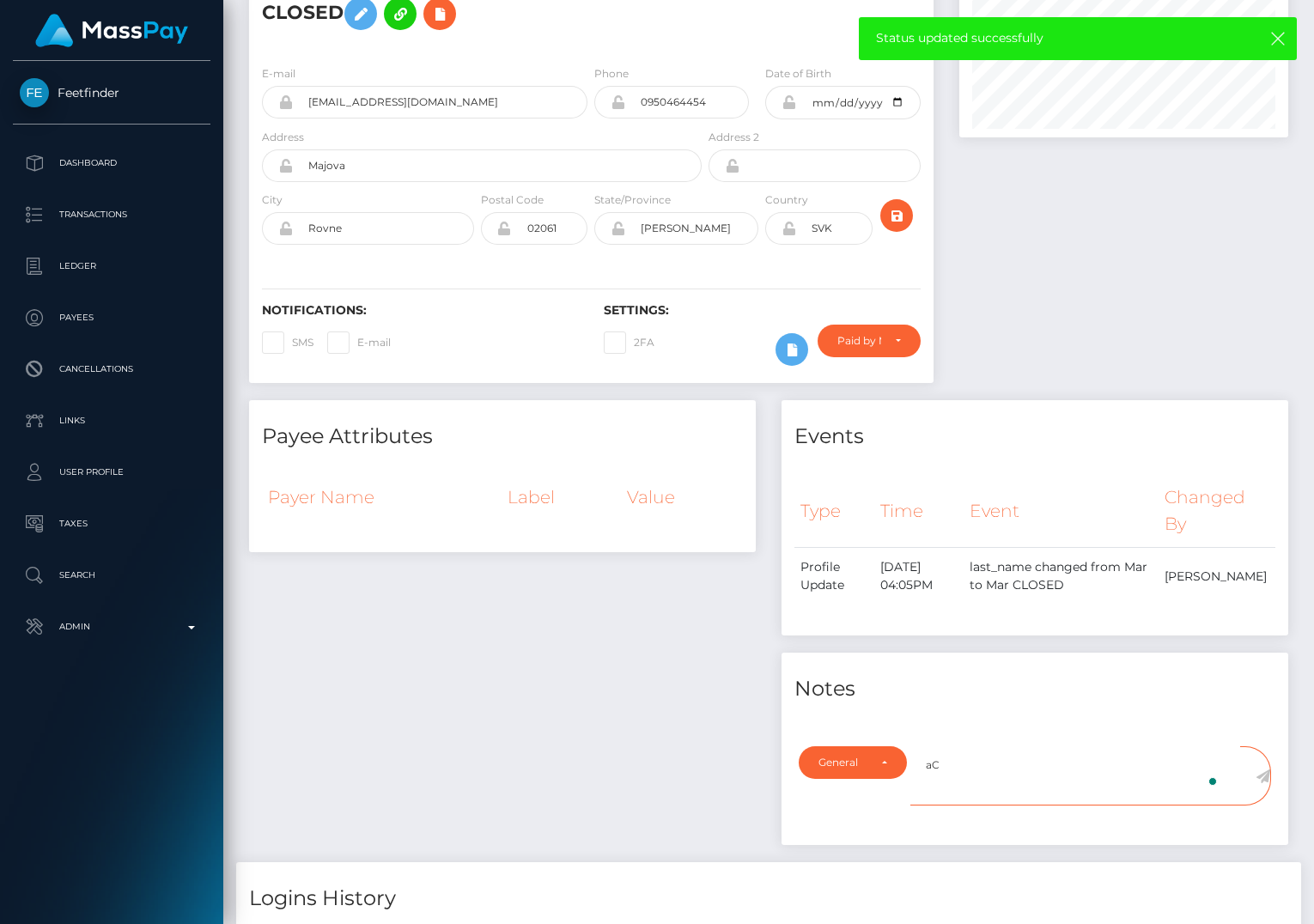
type textarea "a"
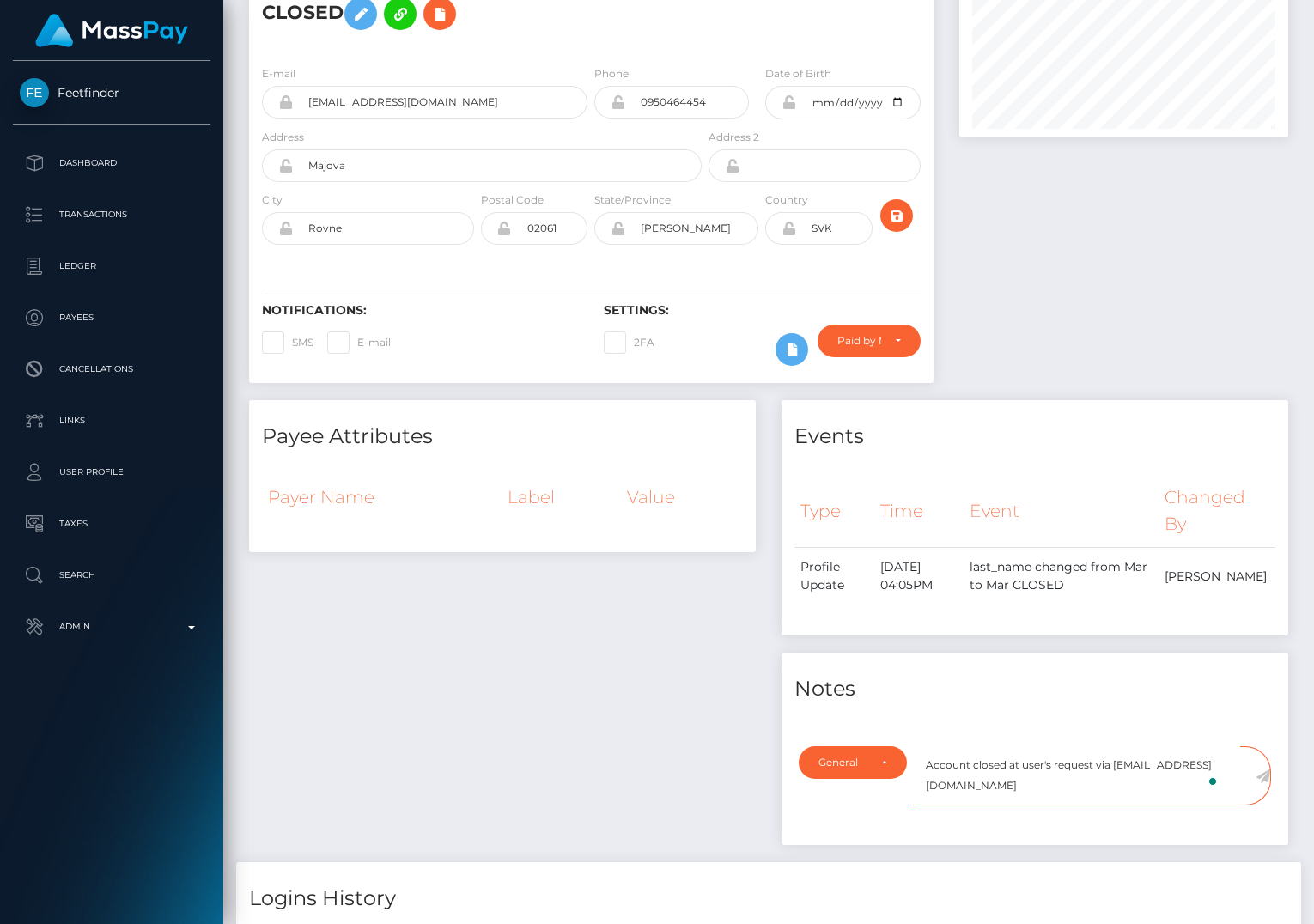
type textarea "Account closed at user's request via privacy@masspay.io"
click at [1074, 812] on div "Account closed at user's request via privacy@masspay.io" at bounding box center [1097, 786] width 373 height 80
click at [1261, 775] on icon at bounding box center [1263, 777] width 15 height 14
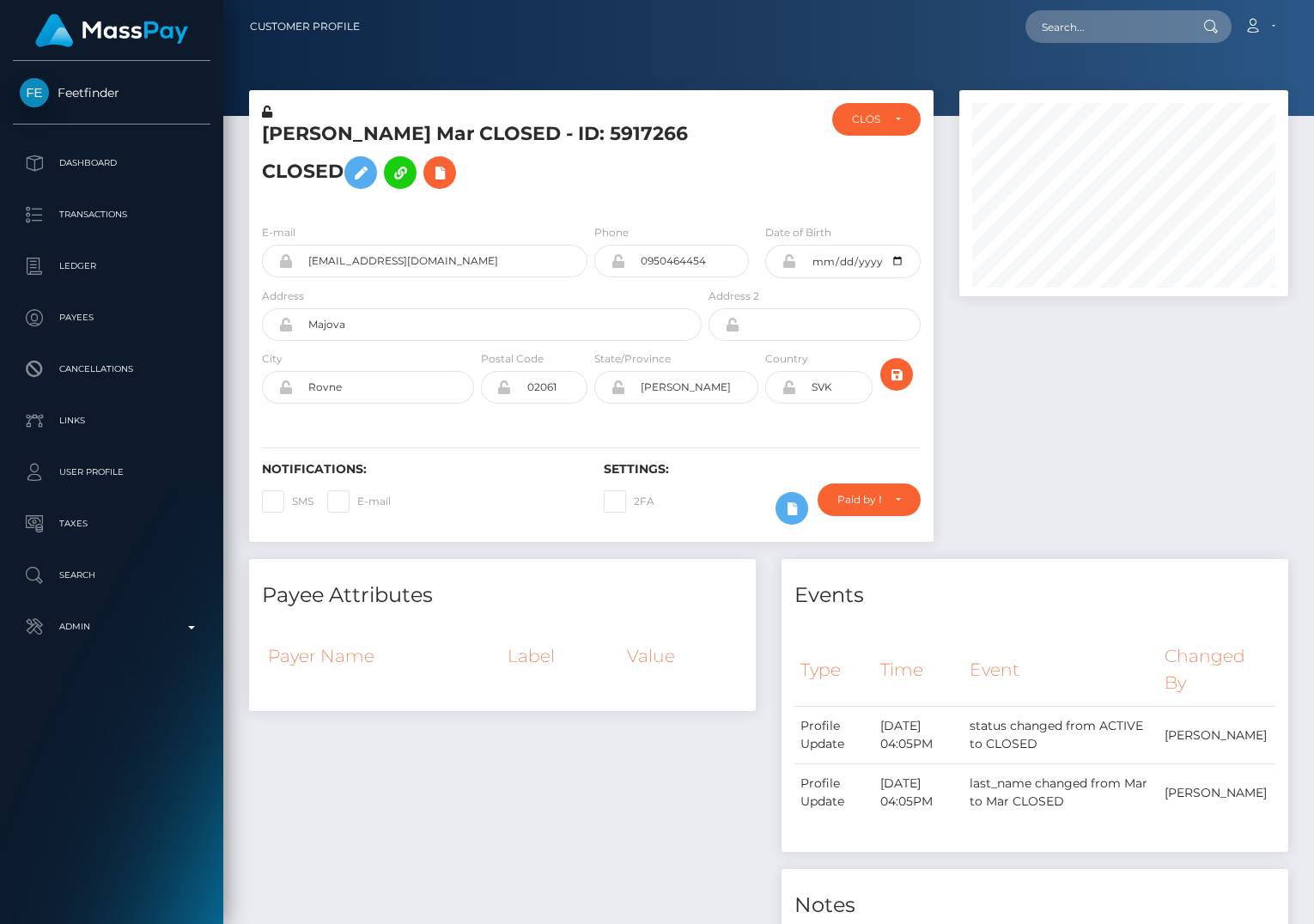
scroll to position [206, 328]
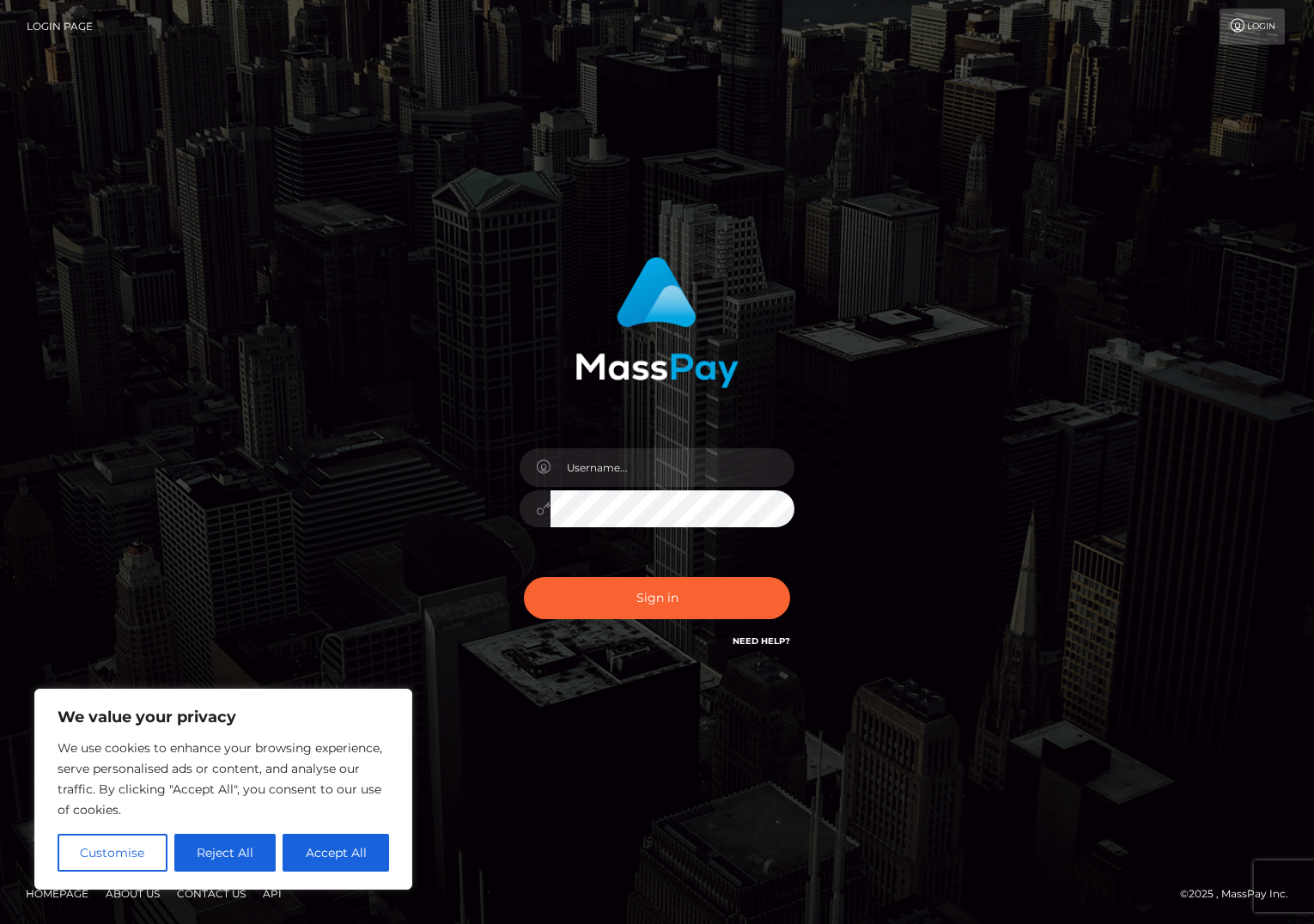
type input "alexism"
